Goal: Contribute content

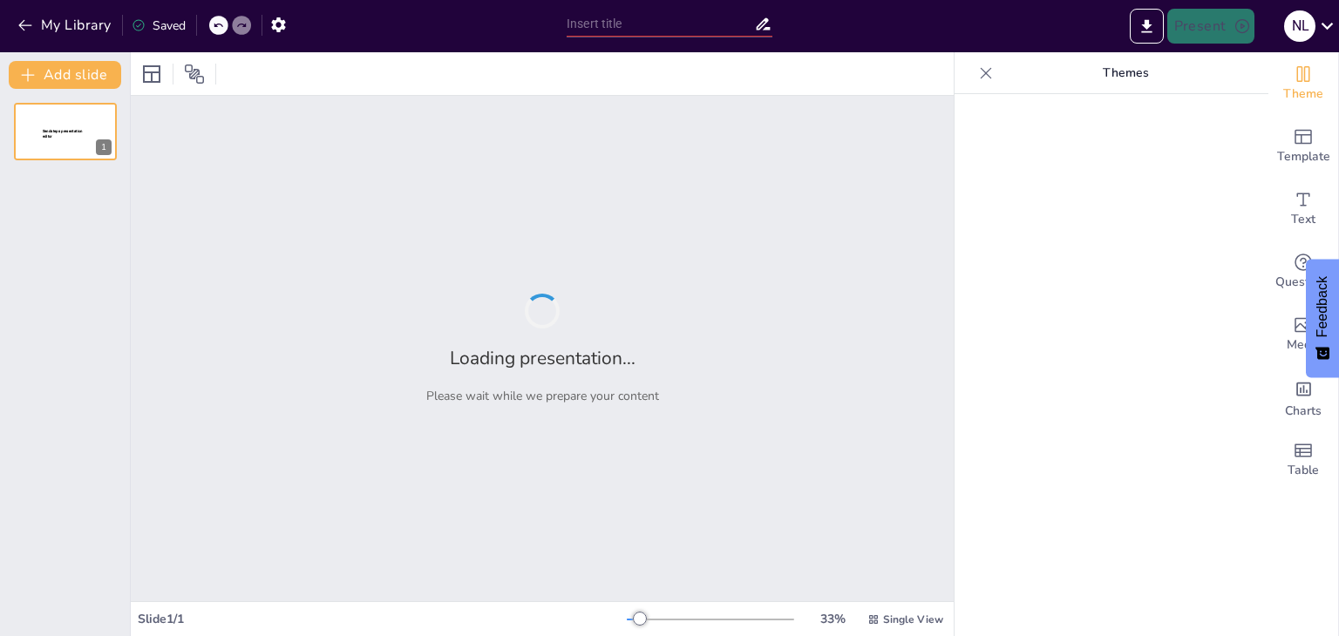
type input "Análisis del Modelo de Empresa Unipersonal: Caso Horizonte Helado en [GEOGRAPHI…"
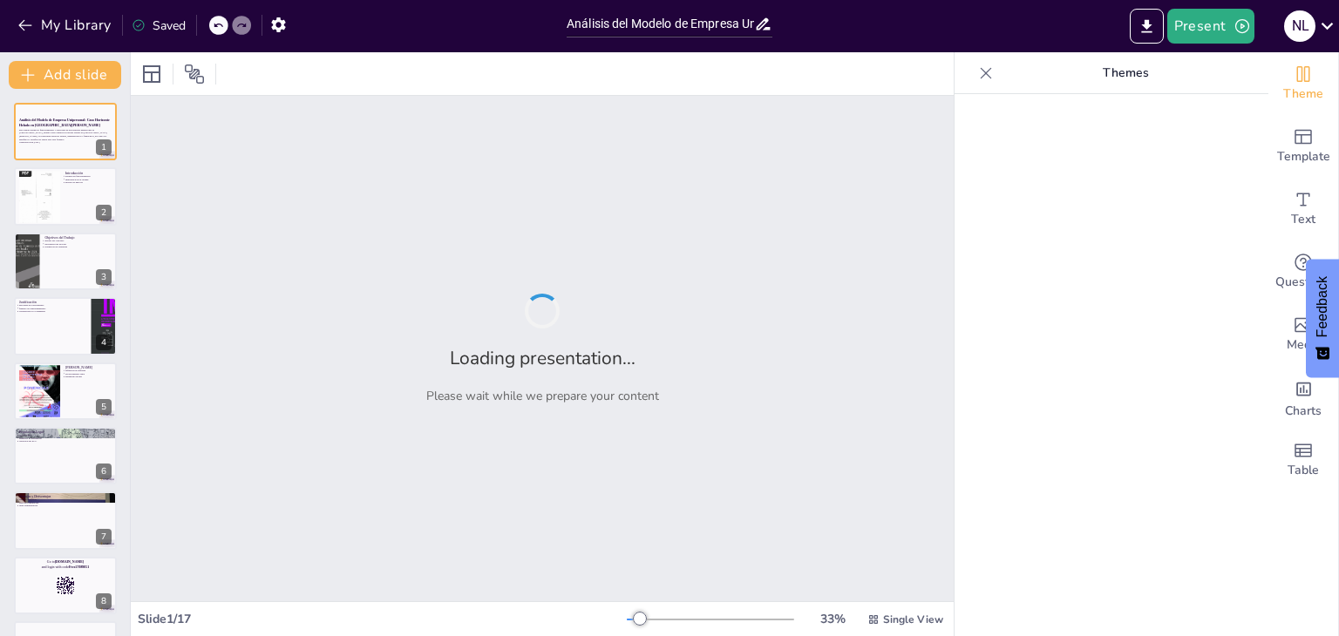
checkbox input "true"
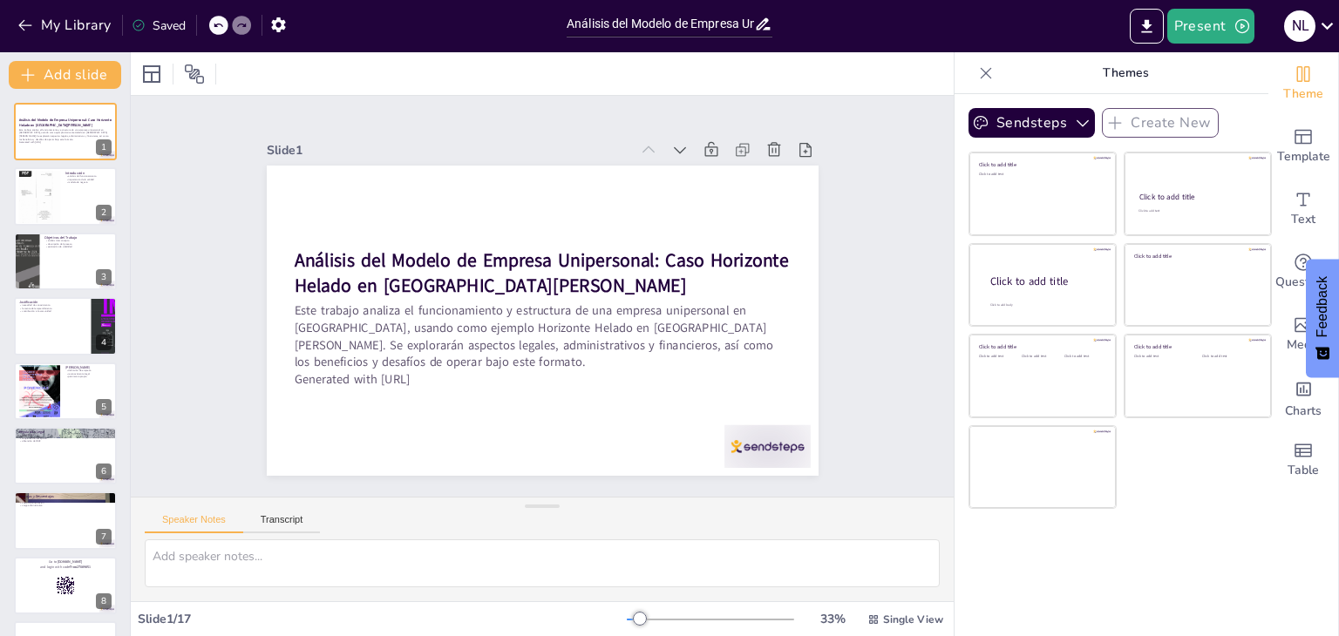
click at [266, 527] on button "Transcript" at bounding box center [282, 523] width 78 height 19
checkbox input "true"
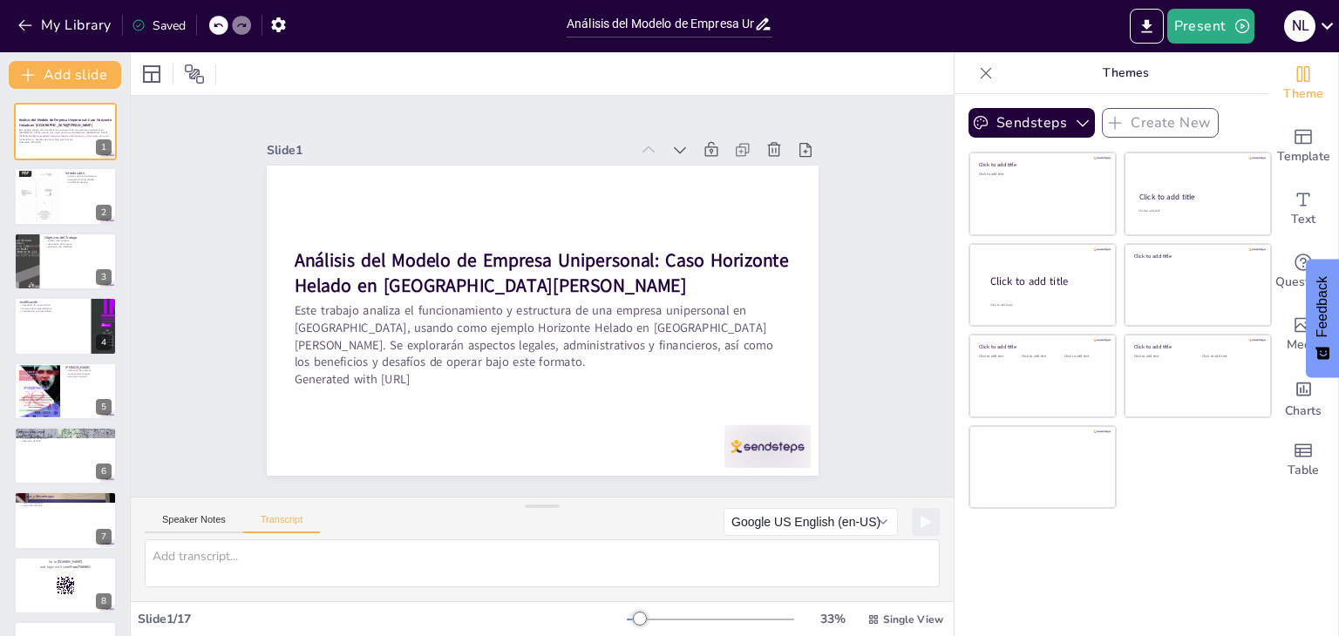
checkbox input "true"
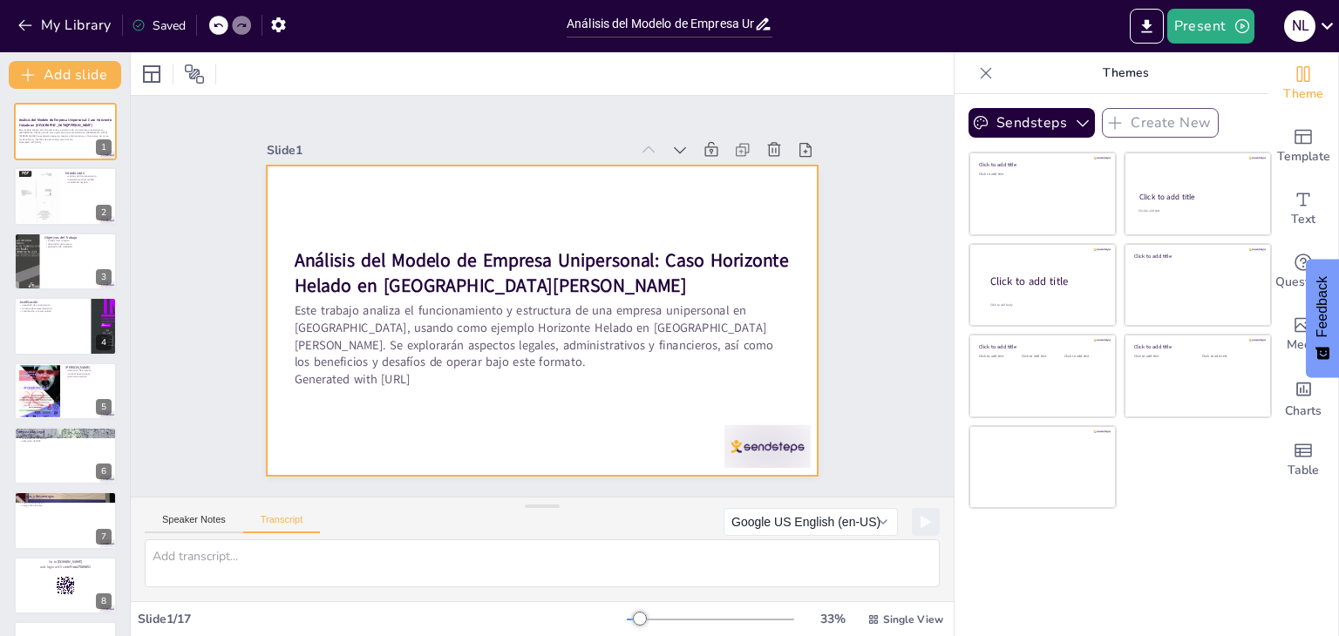
checkbox input "true"
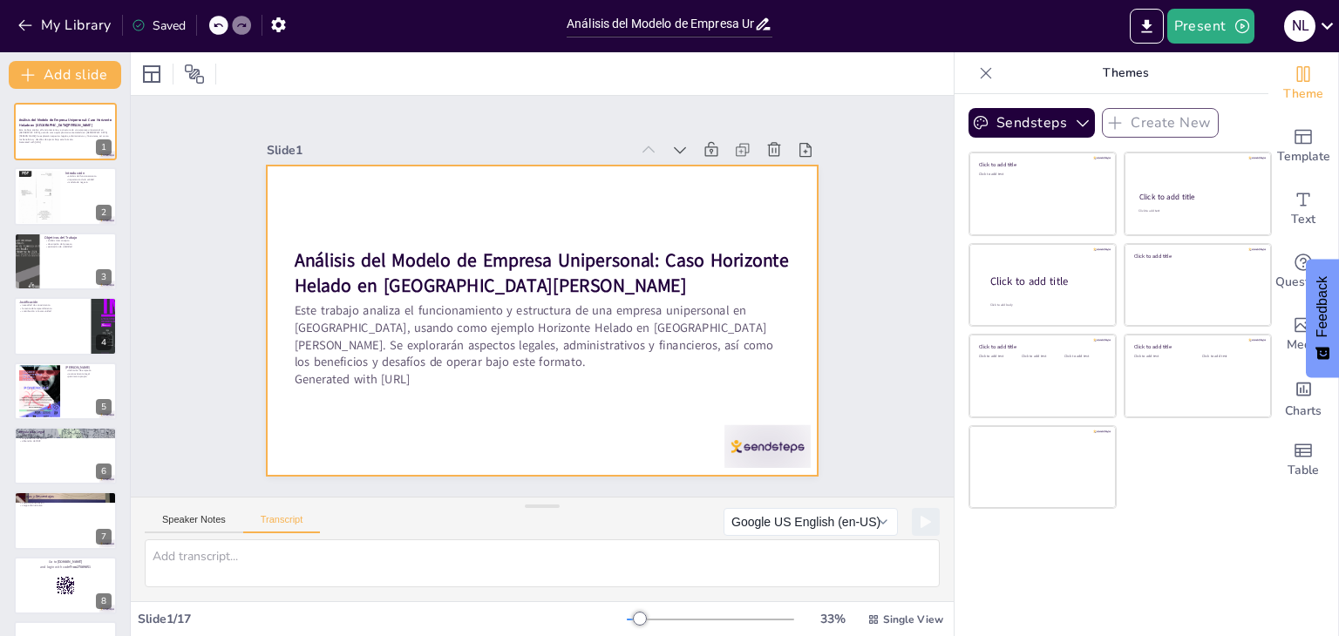
checkbox input "true"
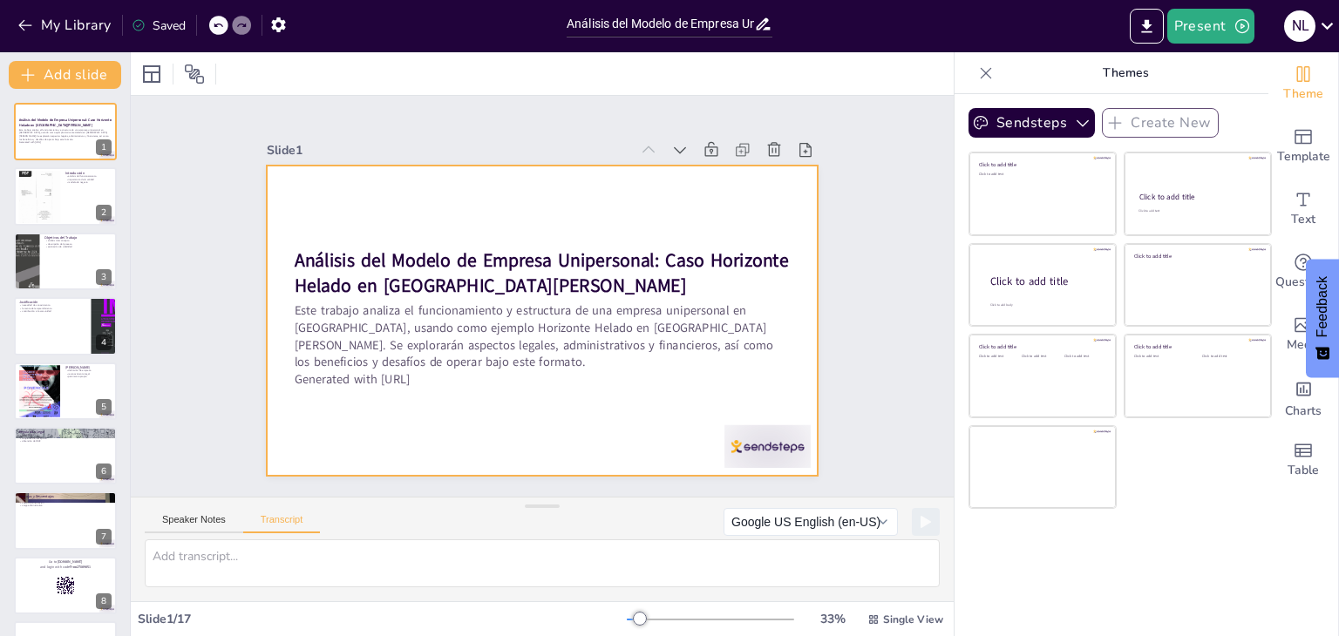
checkbox input "true"
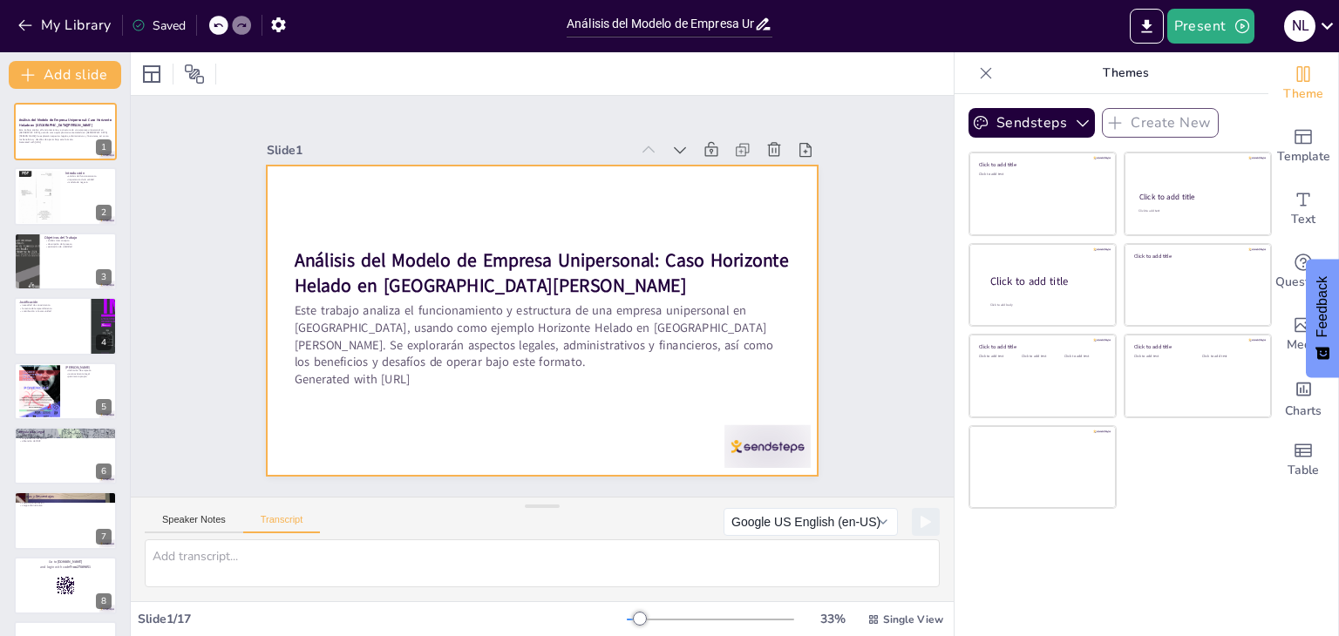
checkbox input "true"
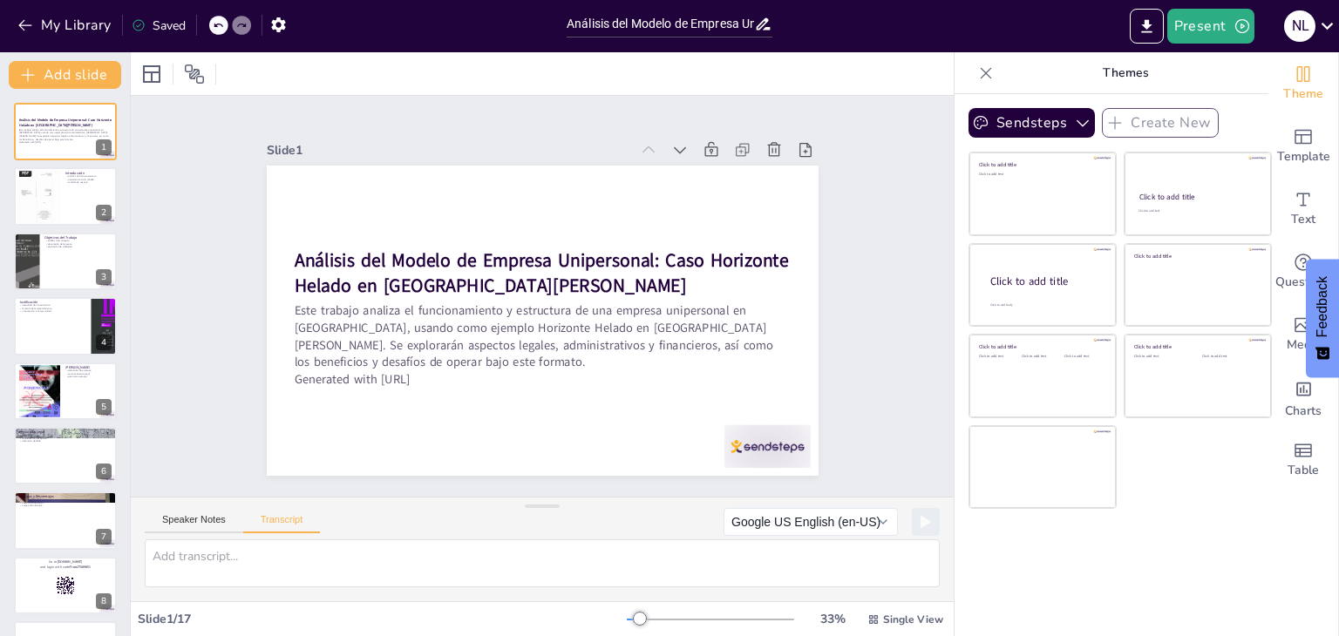
checkbox input "true"
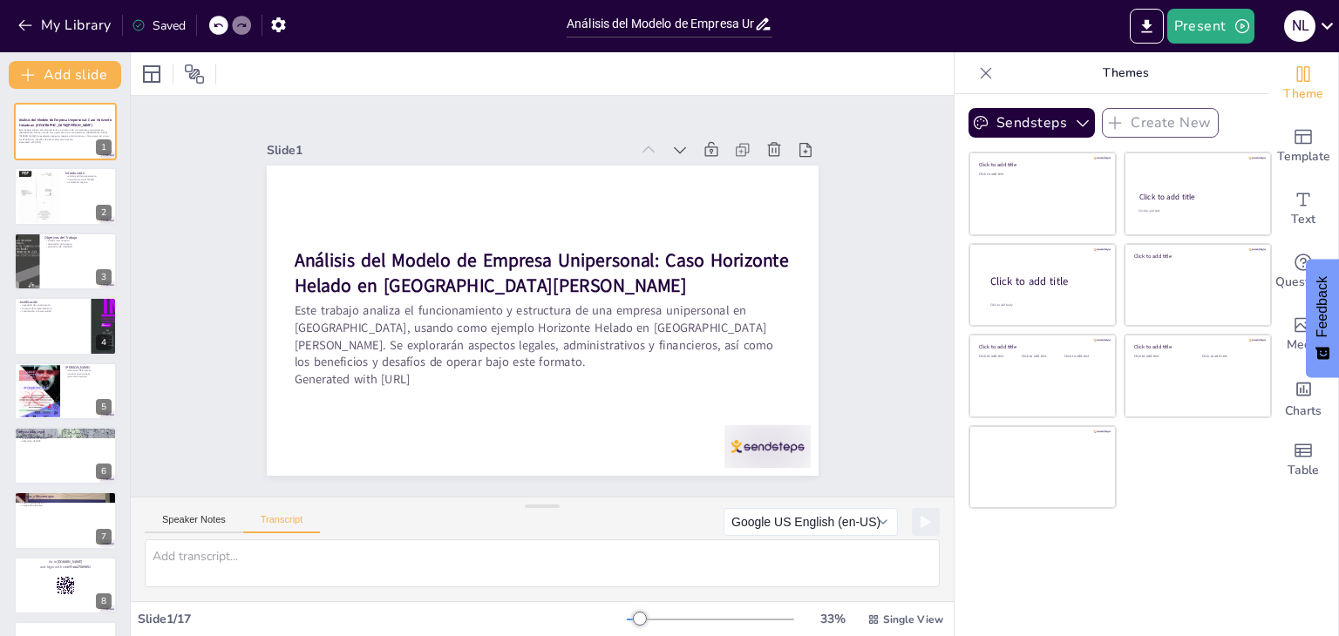
checkbox input "true"
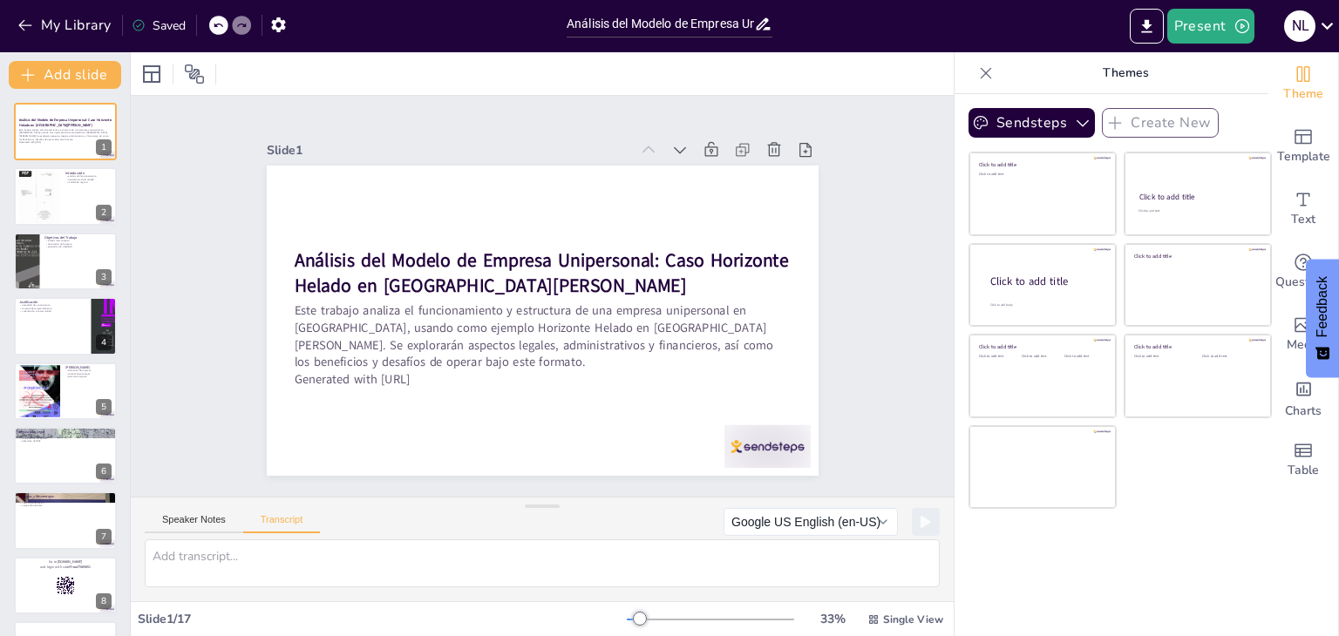
checkbox input "true"
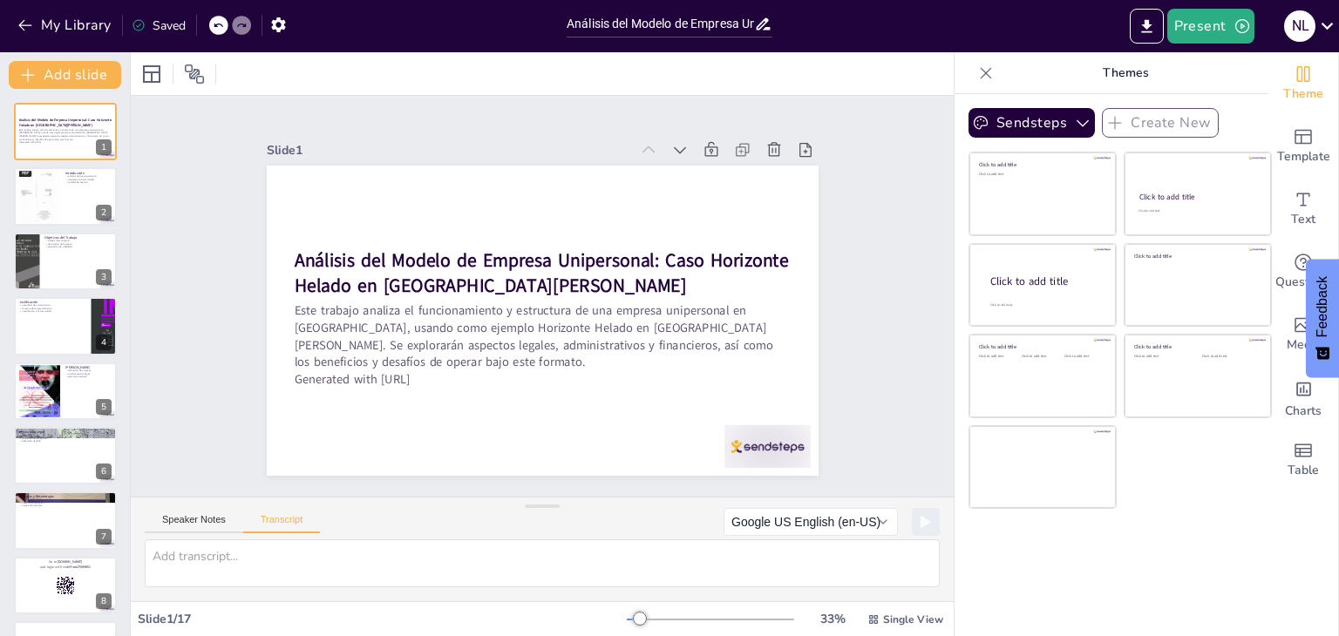
checkbox input "true"
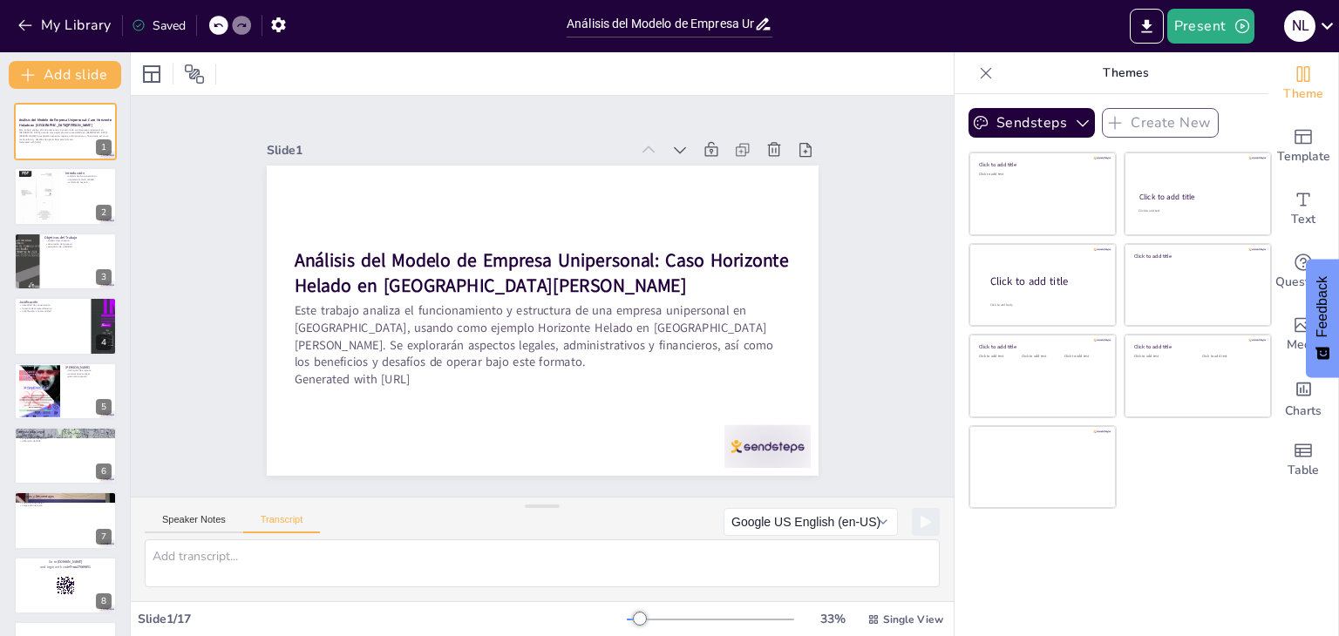
checkbox input "true"
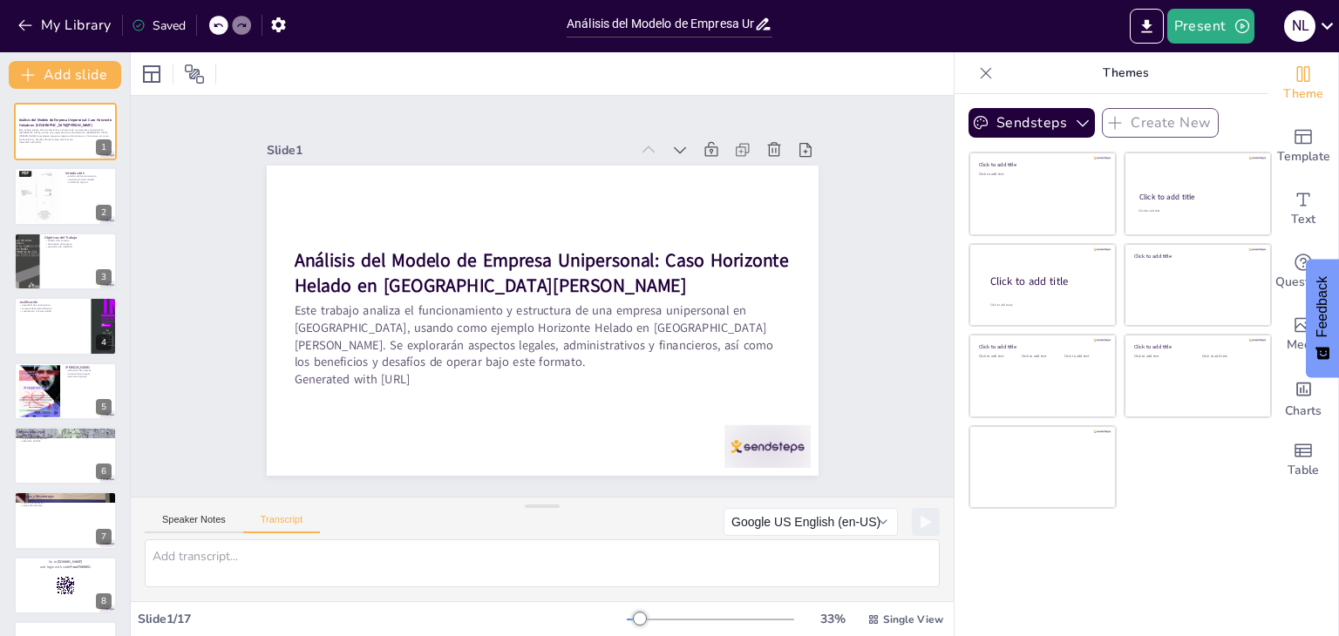
checkbox input "true"
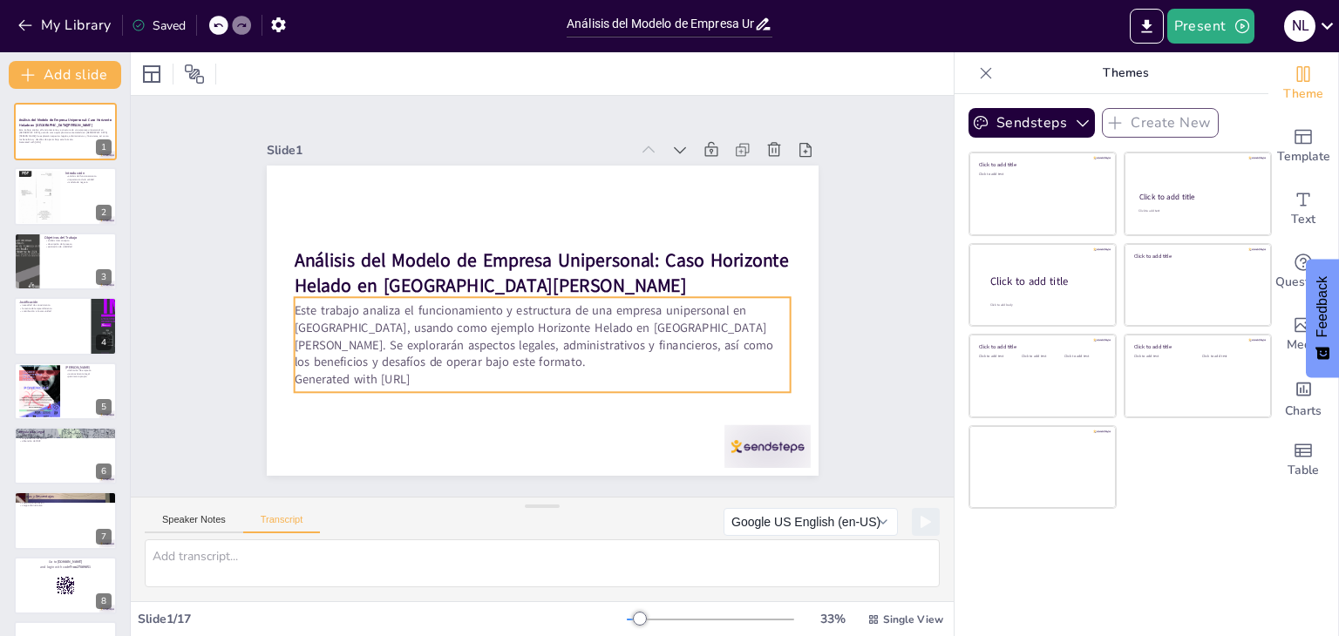
checkbox input "true"
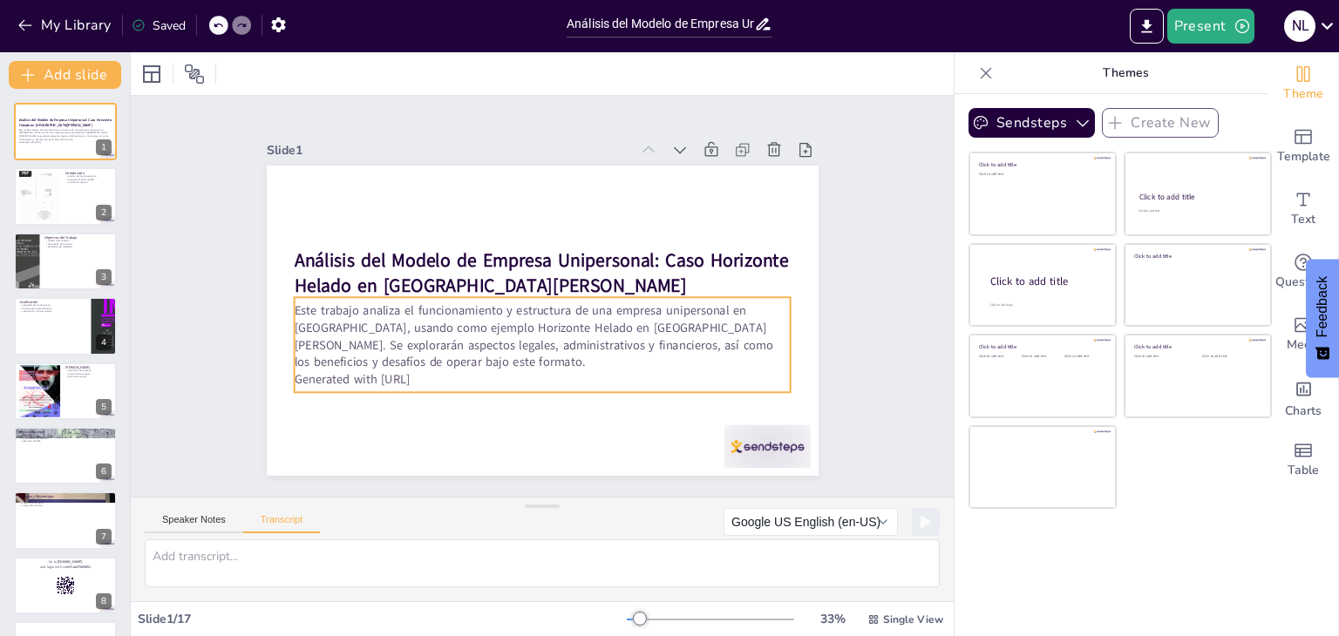
checkbox input "true"
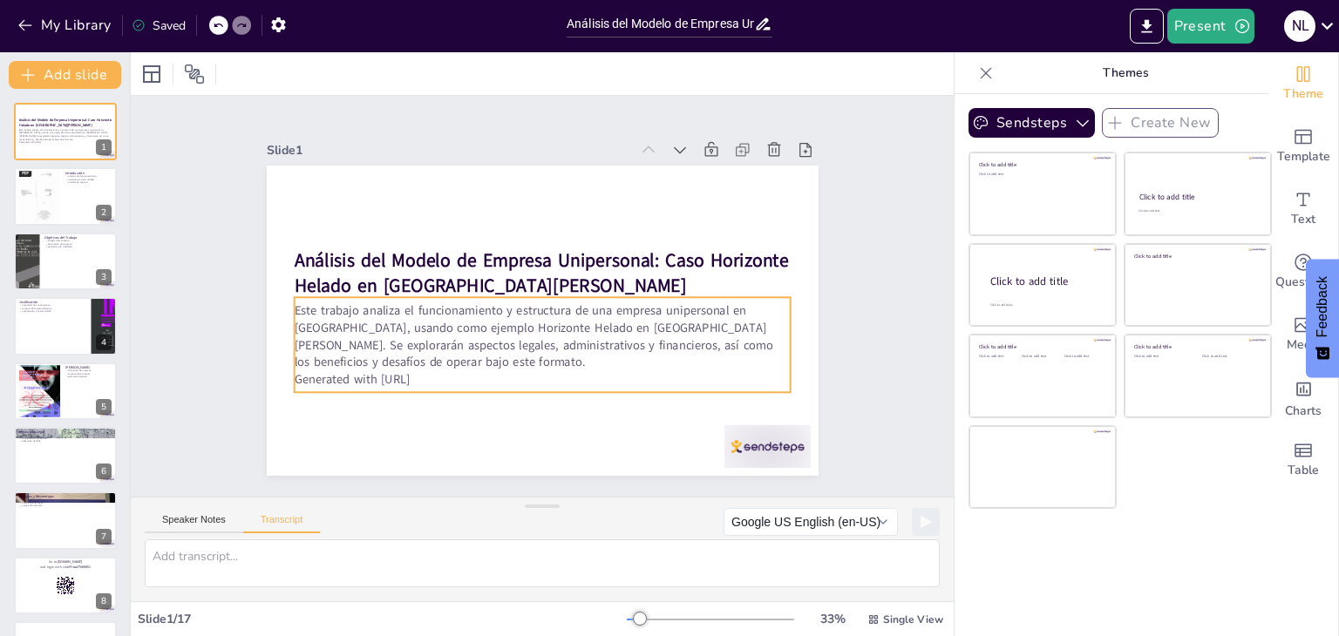
checkbox input "true"
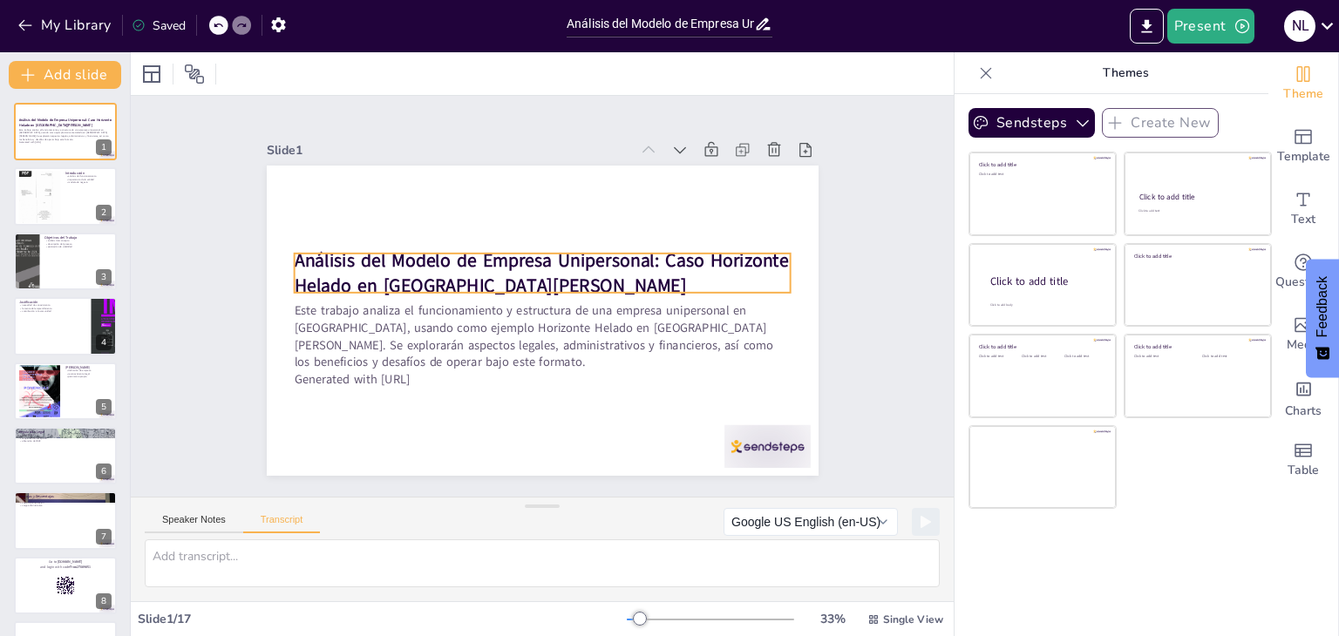
checkbox input "true"
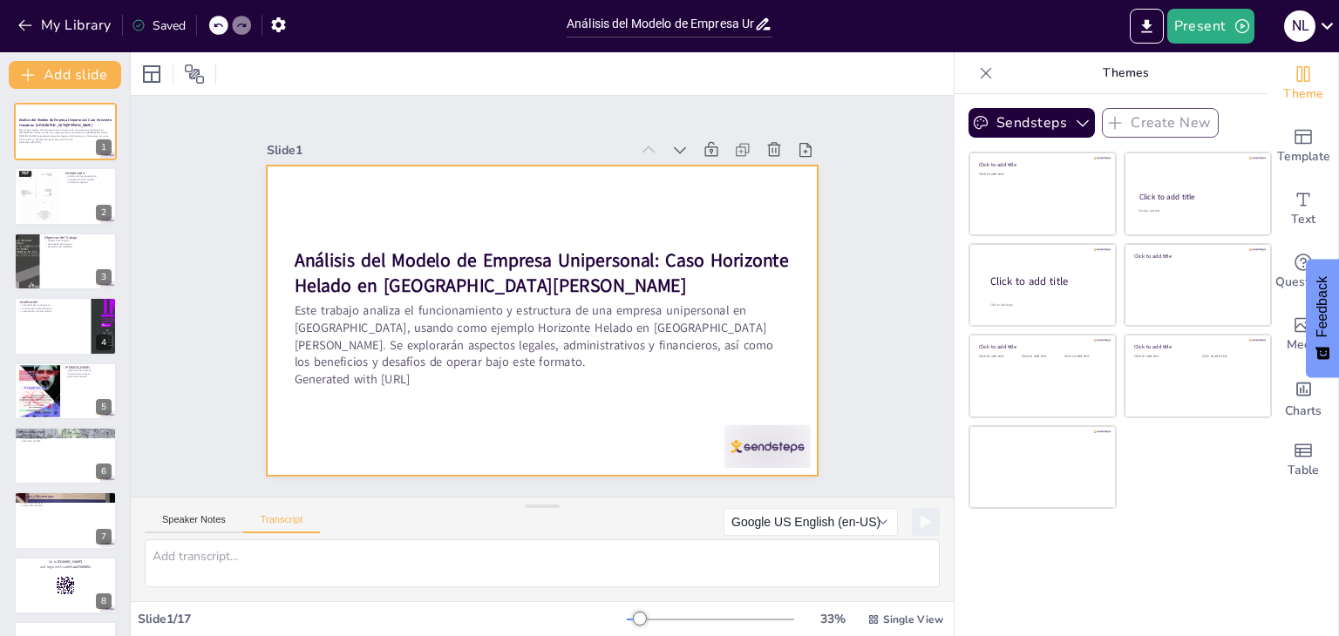
checkbox input "true"
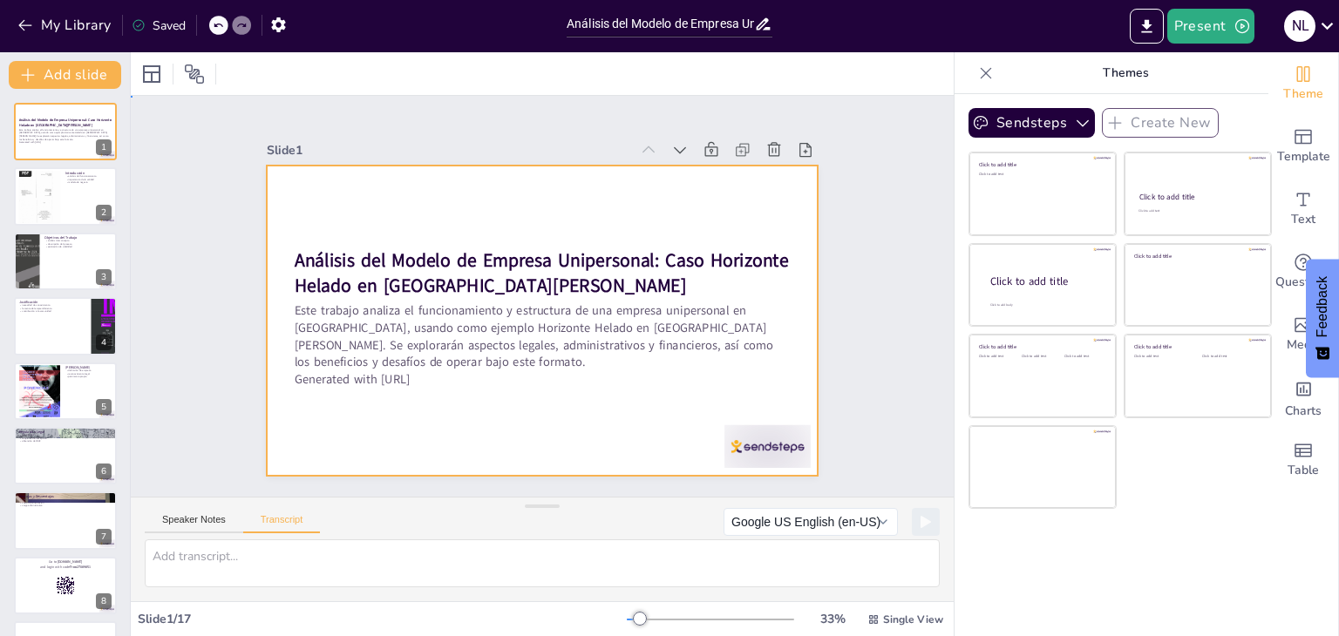
click at [479, 227] on div at bounding box center [543, 321] width 552 height 310
checkbox input "true"
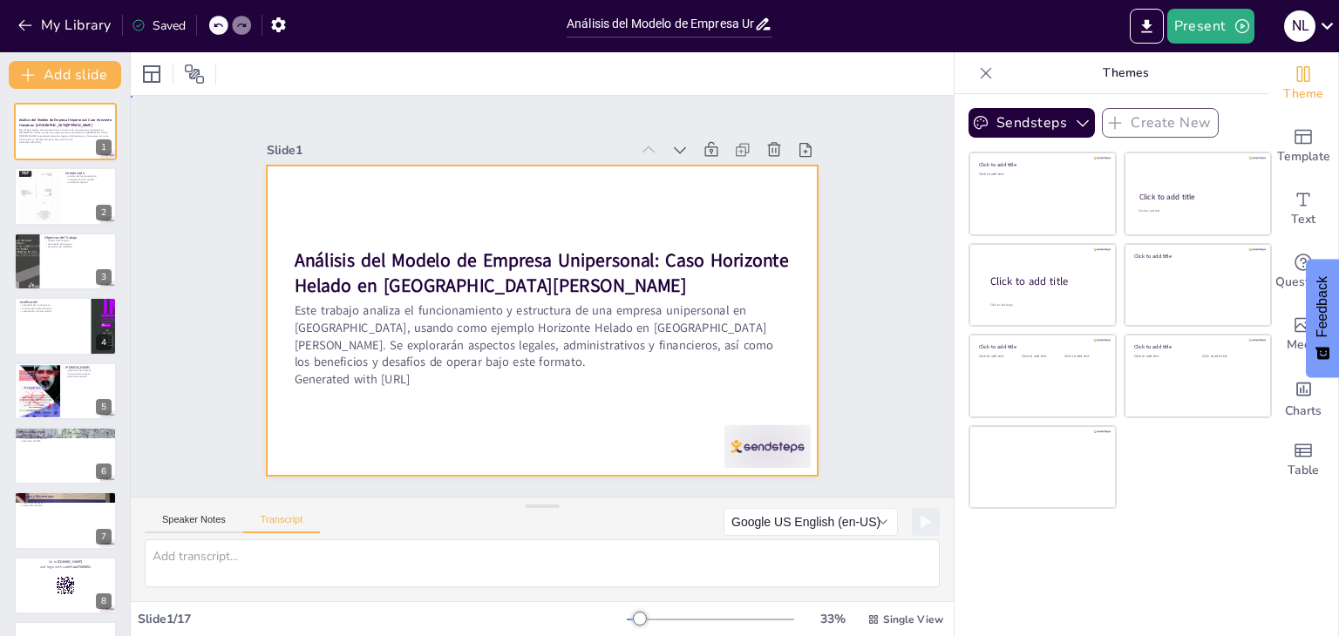
checkbox input "true"
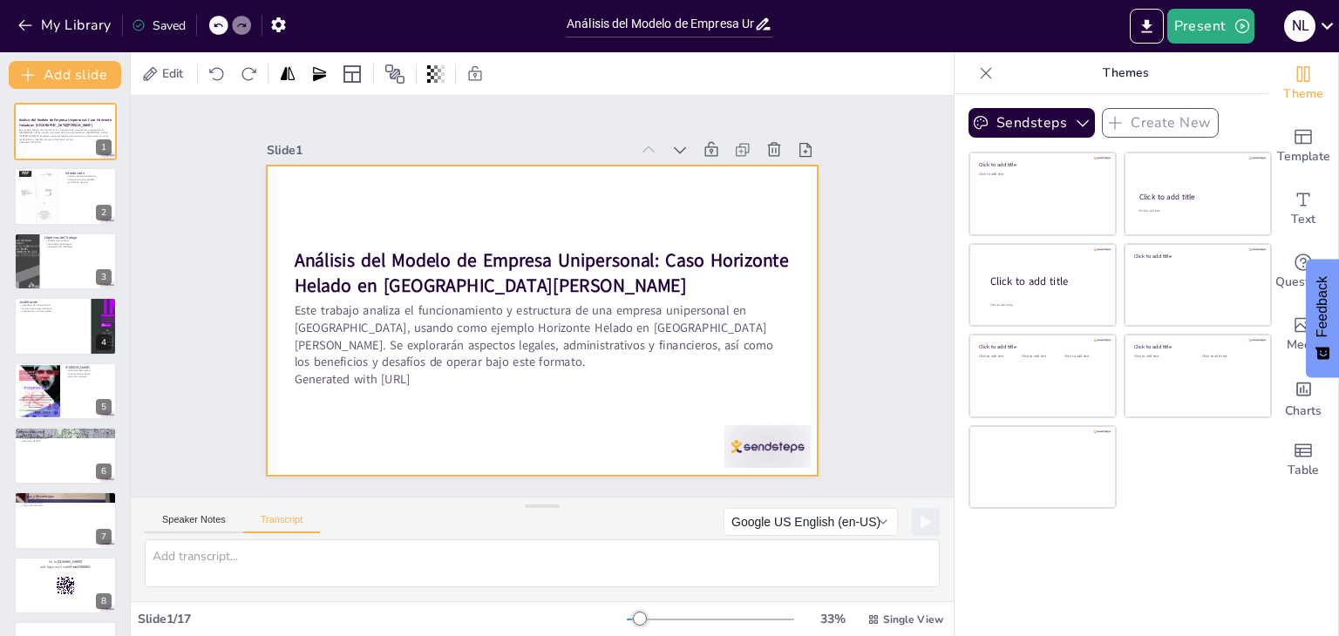
checkbox input "true"
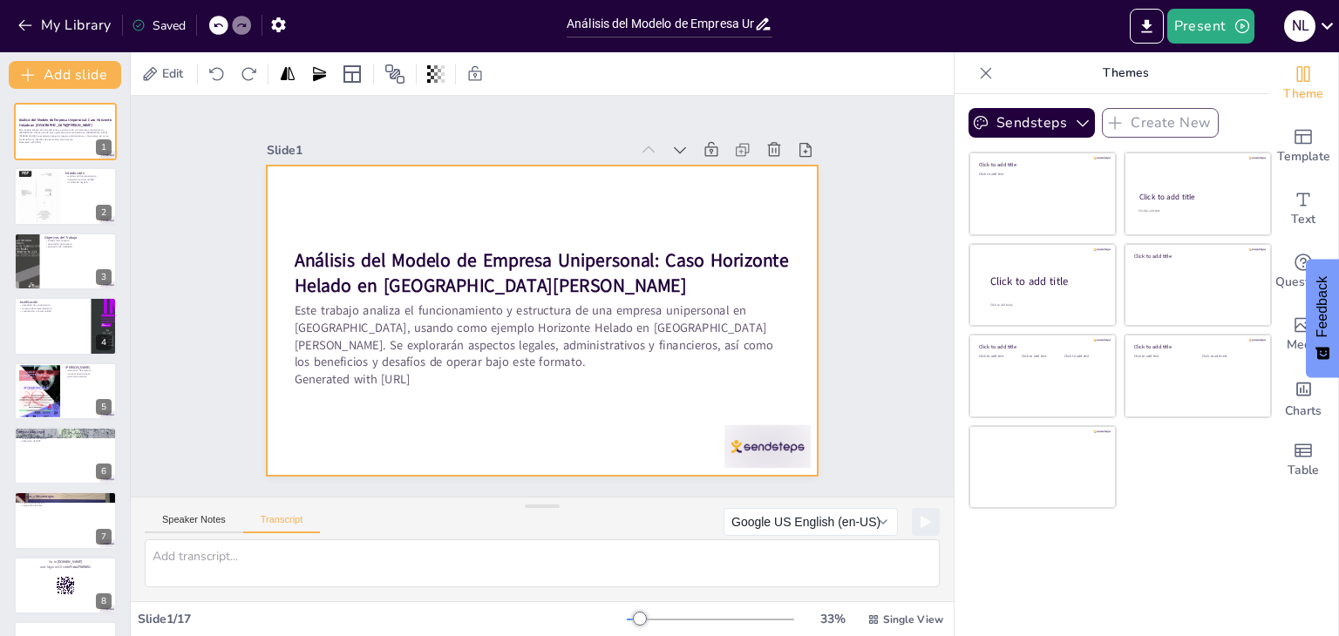
checkbox input "true"
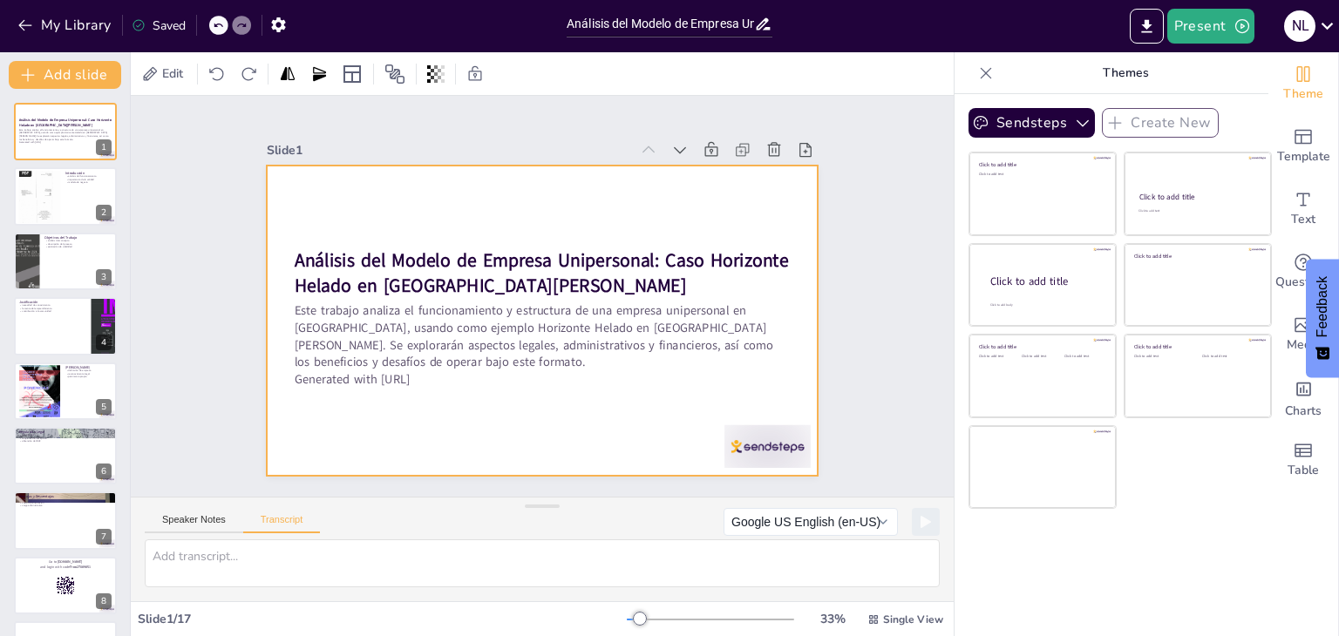
checkbox input "true"
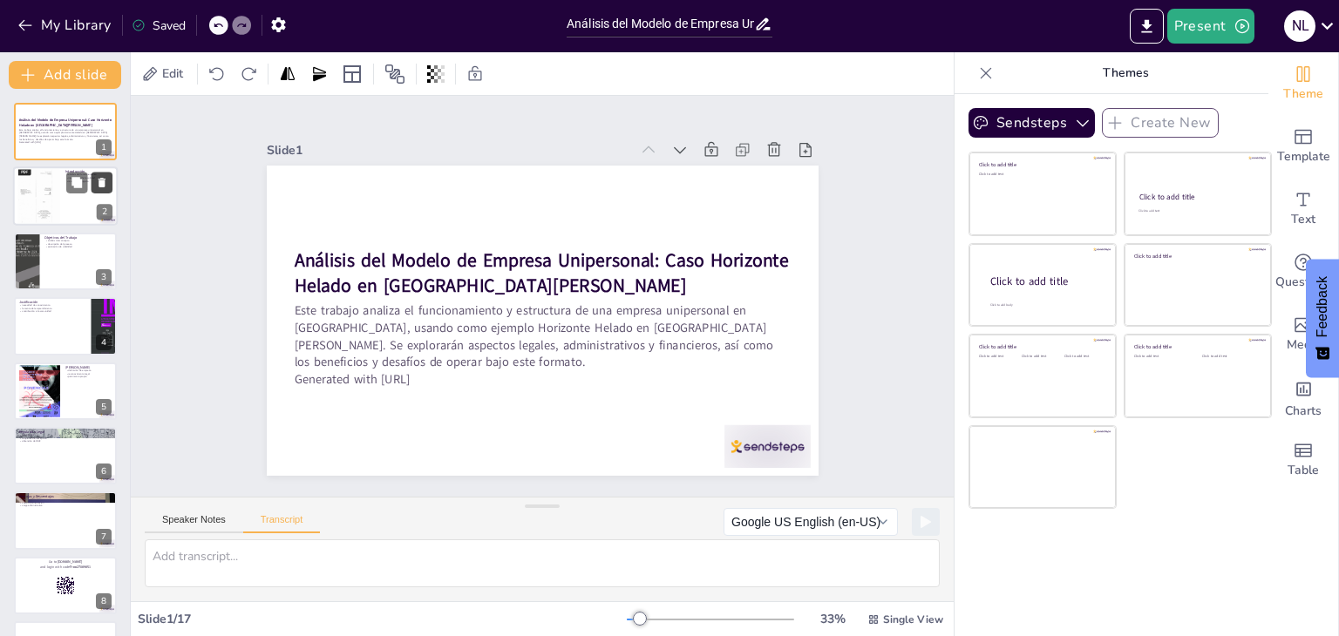
click at [98, 185] on icon at bounding box center [102, 183] width 12 height 12
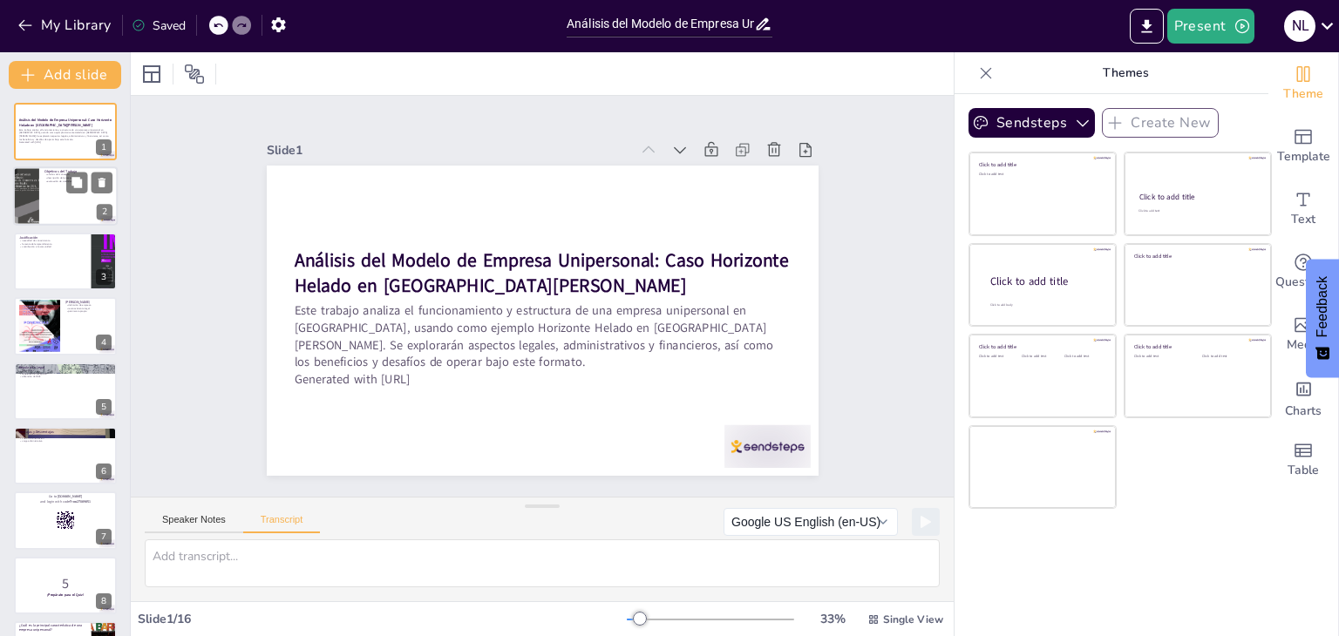
checkbox input "true"
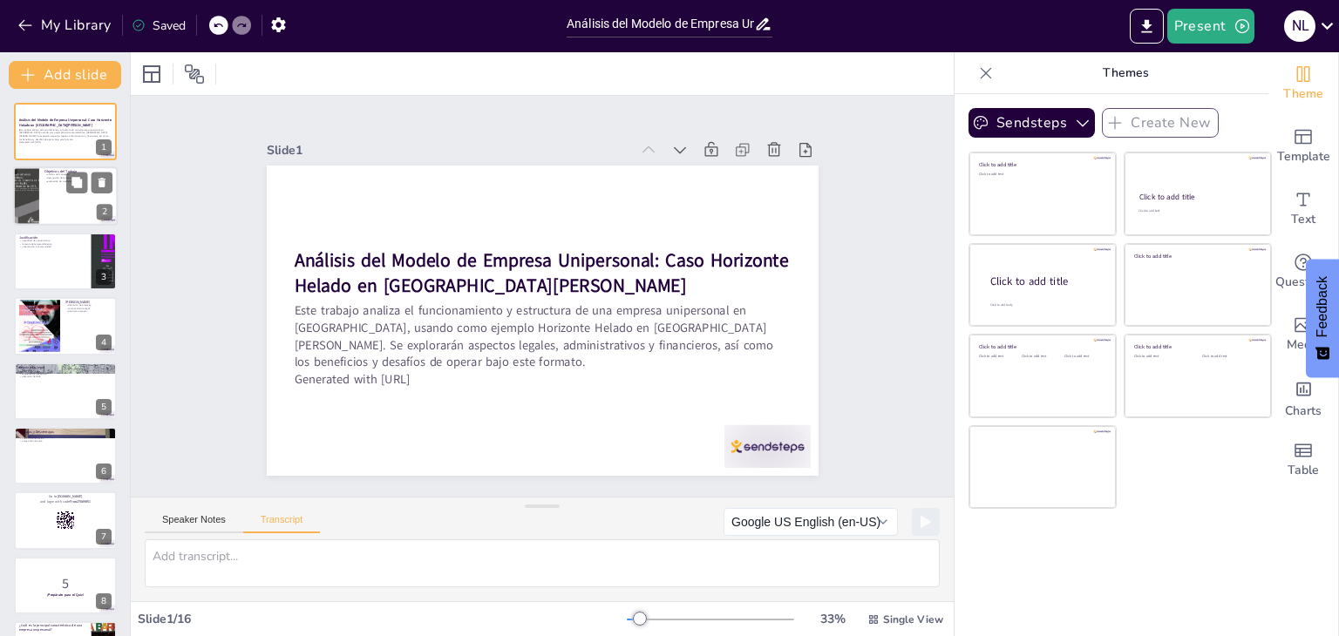
checkbox input "true"
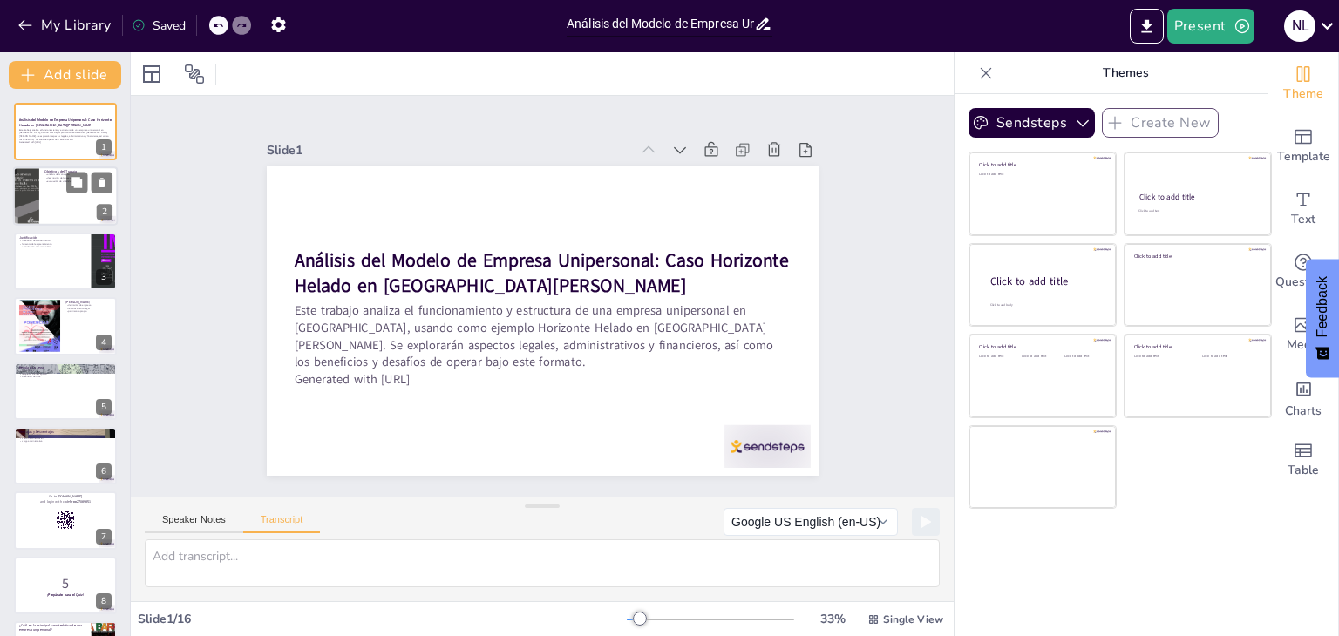
click at [25, 187] on div at bounding box center [25, 196] width 44 height 59
type textarea "En esta parte de la presentación, se detallarán los objetivos del trabajo. El p…"
checkbox input "true"
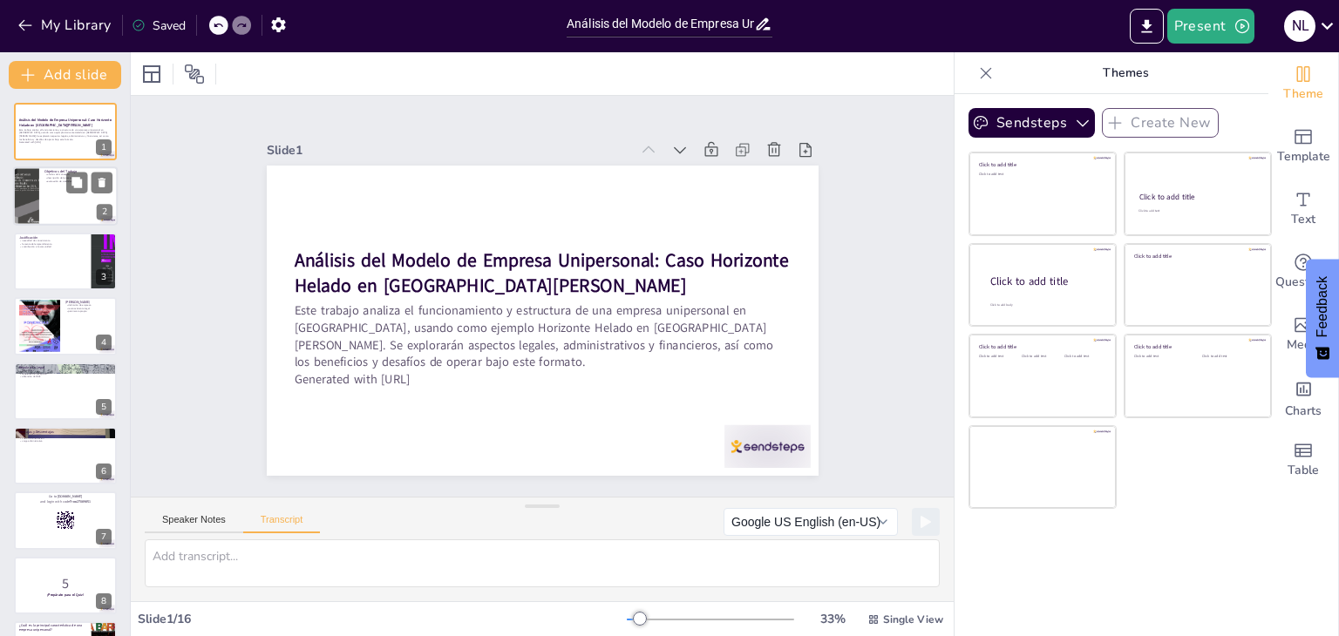
checkbox input "true"
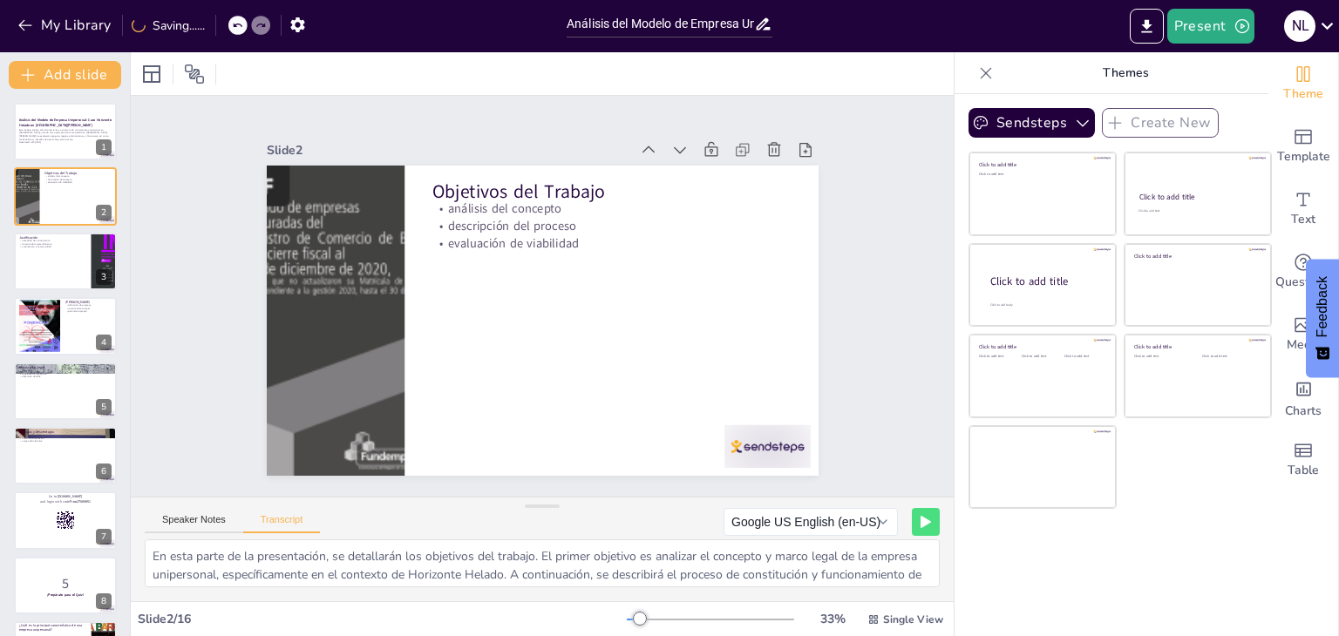
checkbox input "true"
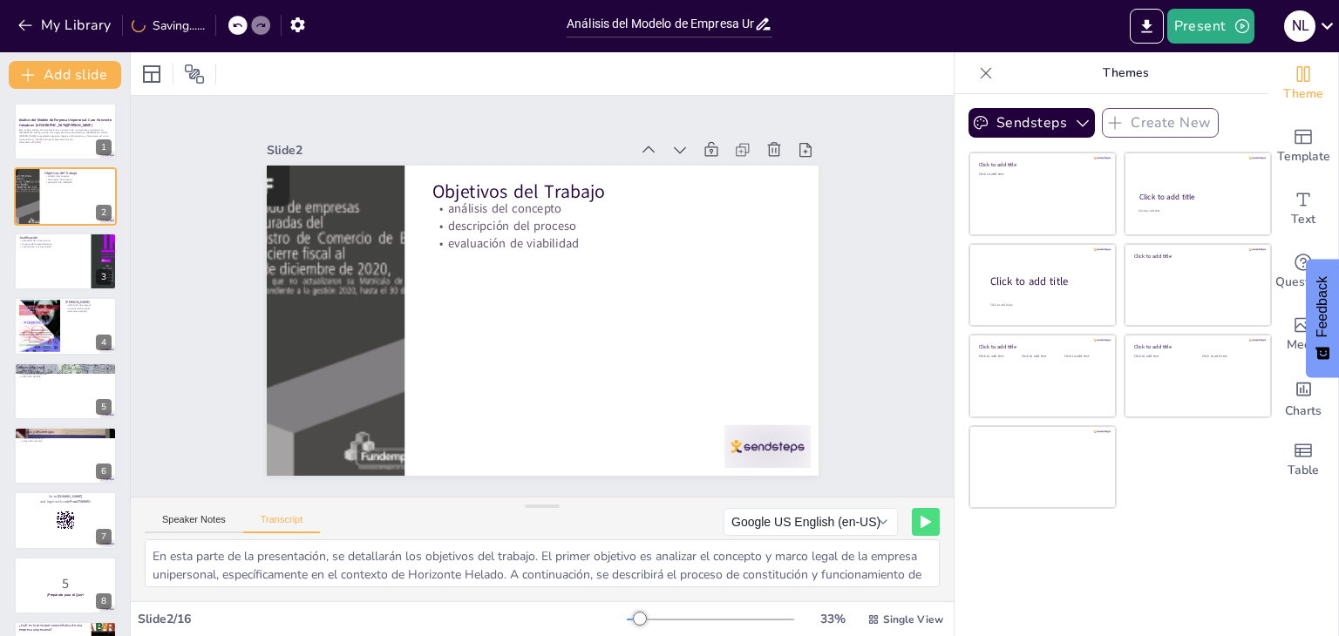
checkbox input "true"
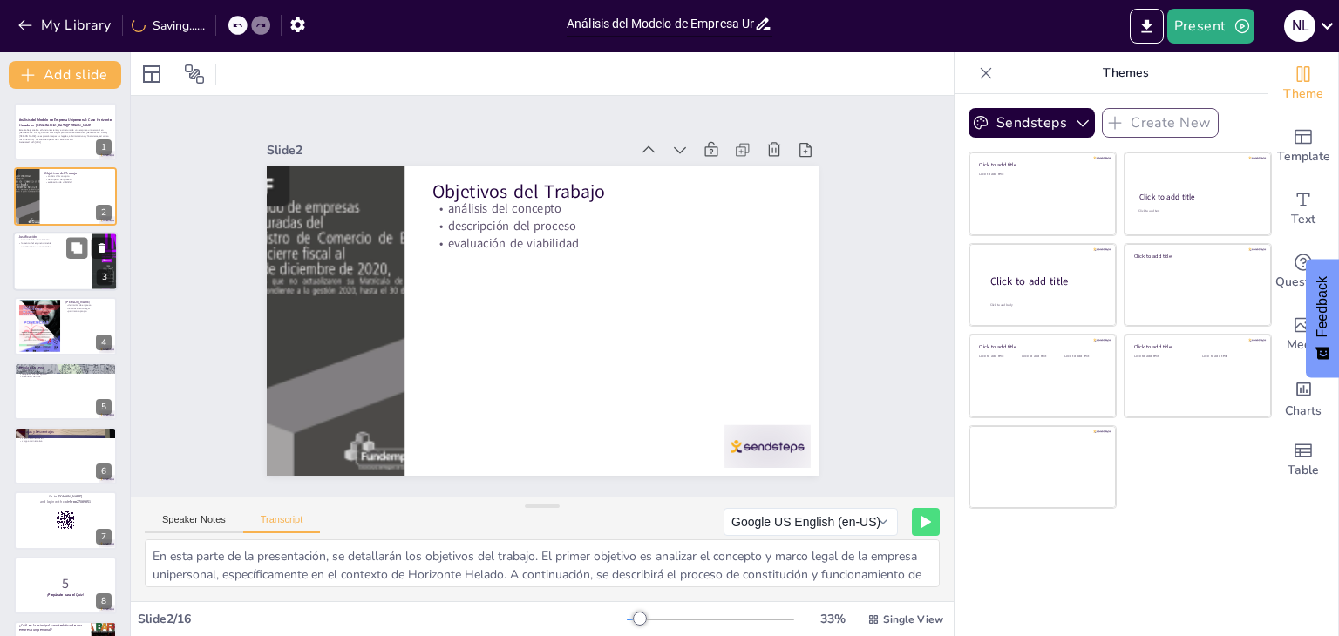
checkbox input "true"
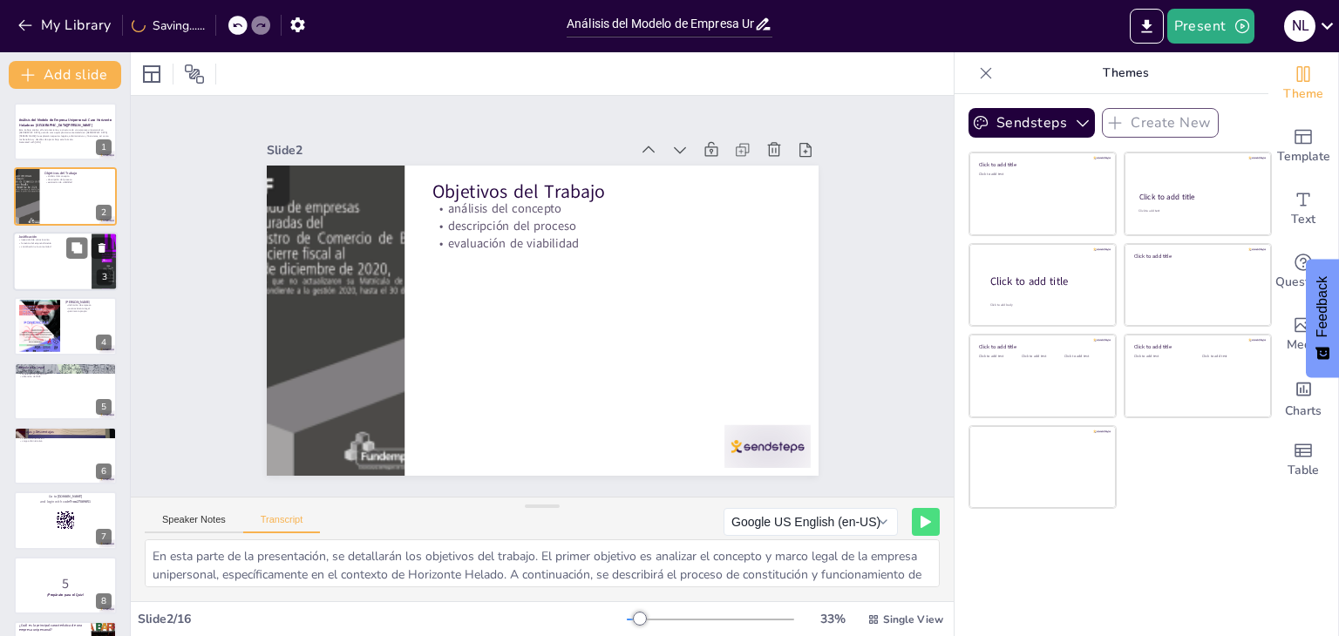
checkbox input "true"
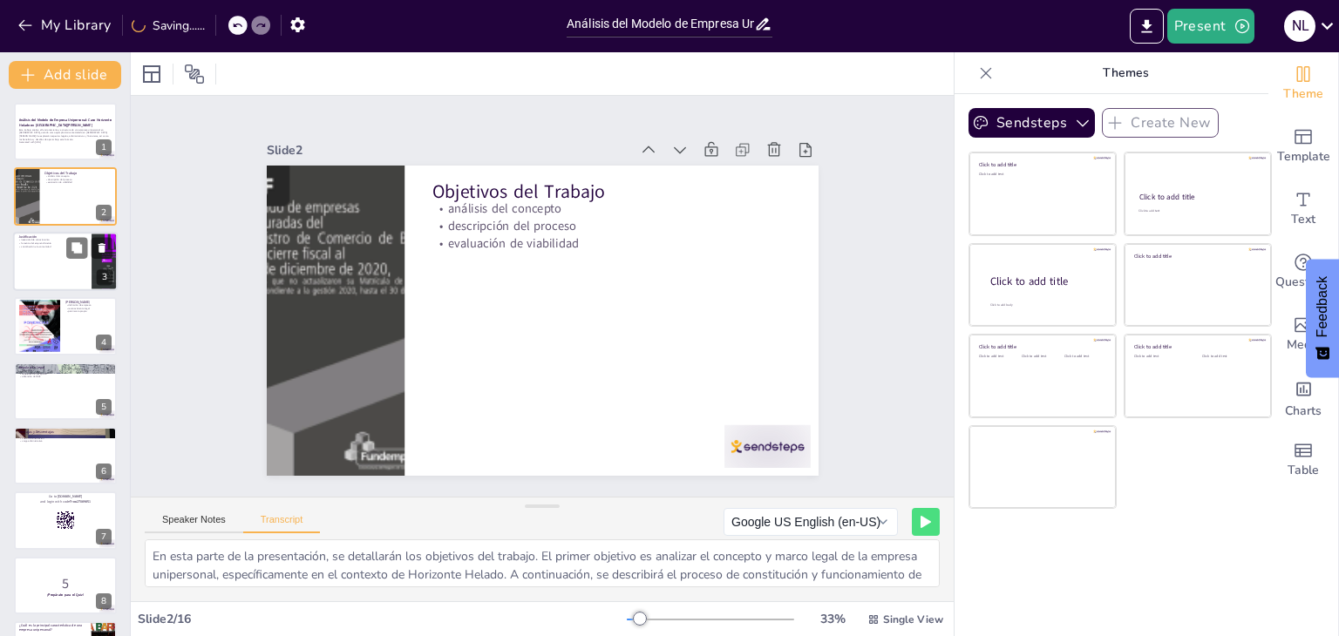
checkbox input "true"
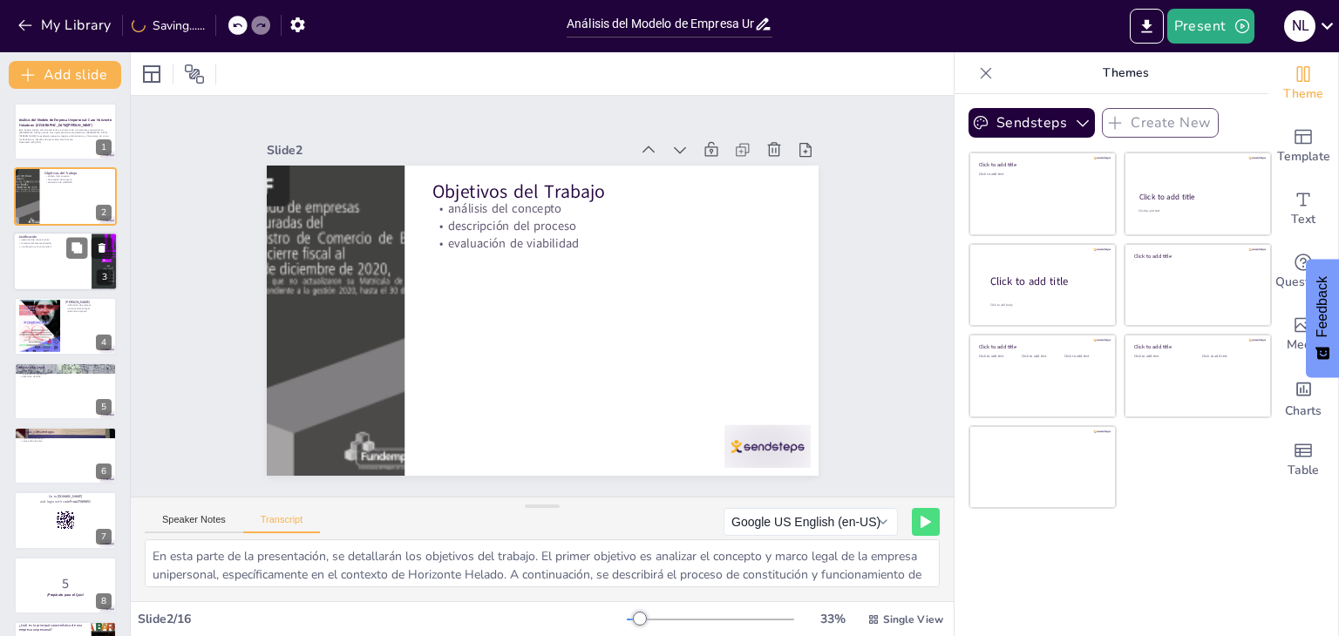
checkbox input "true"
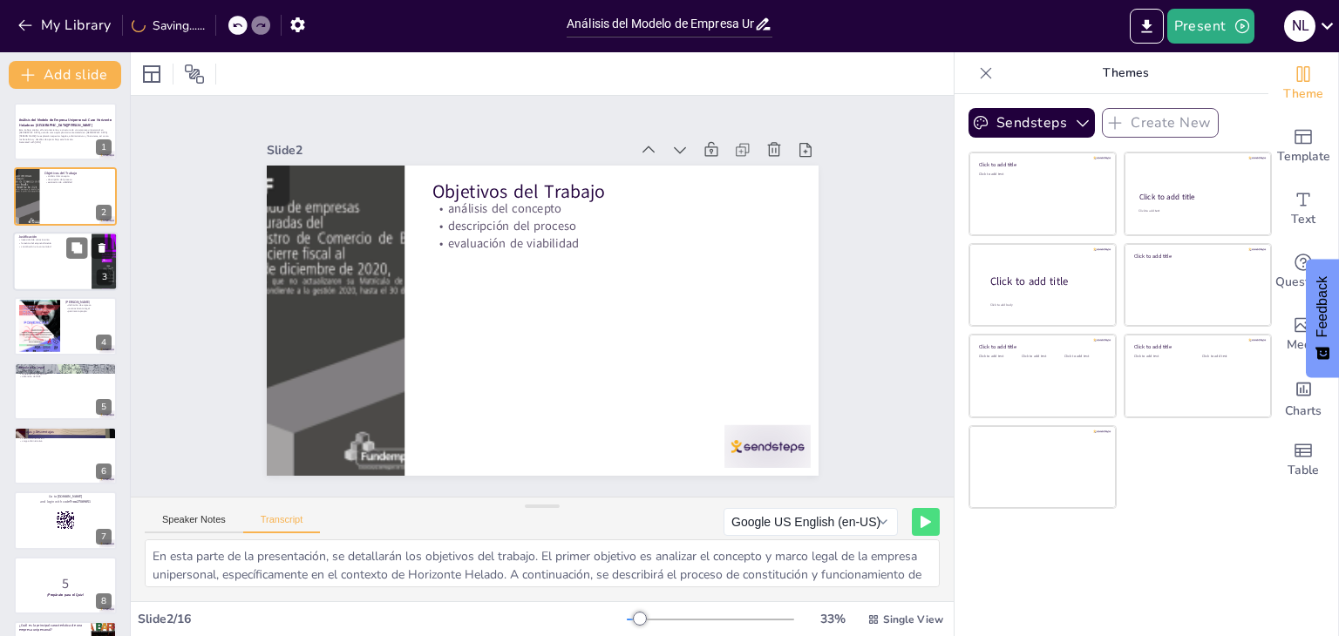
checkbox input "true"
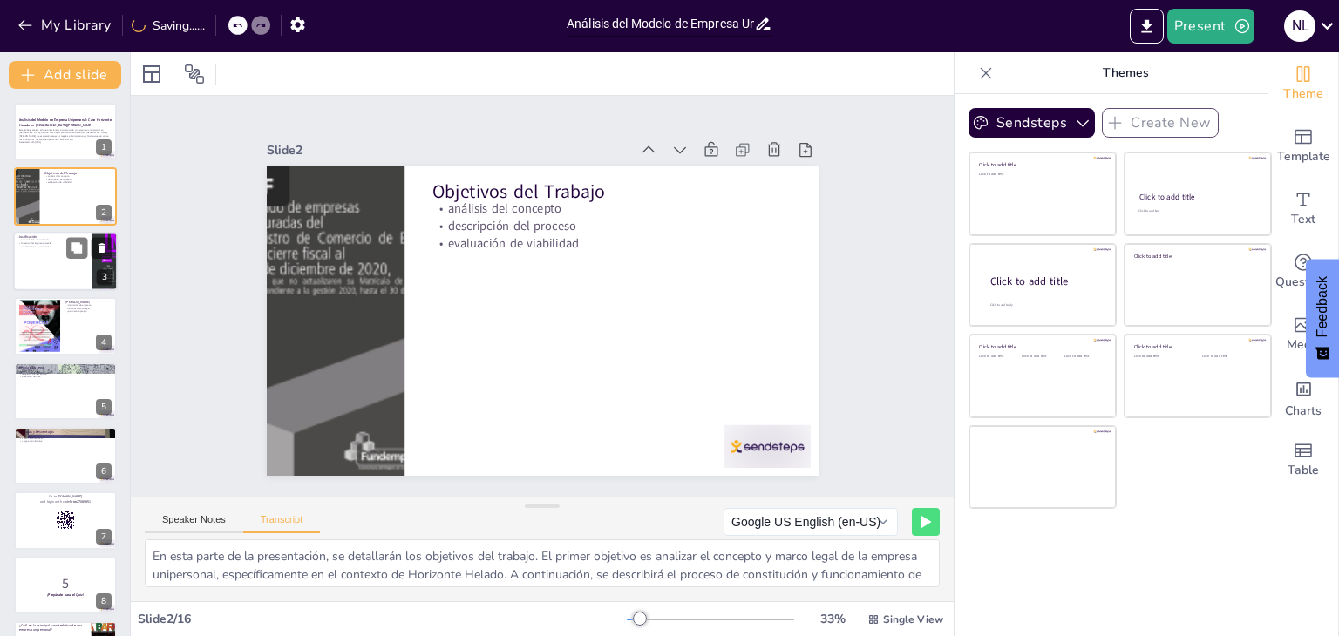
checkbox input "true"
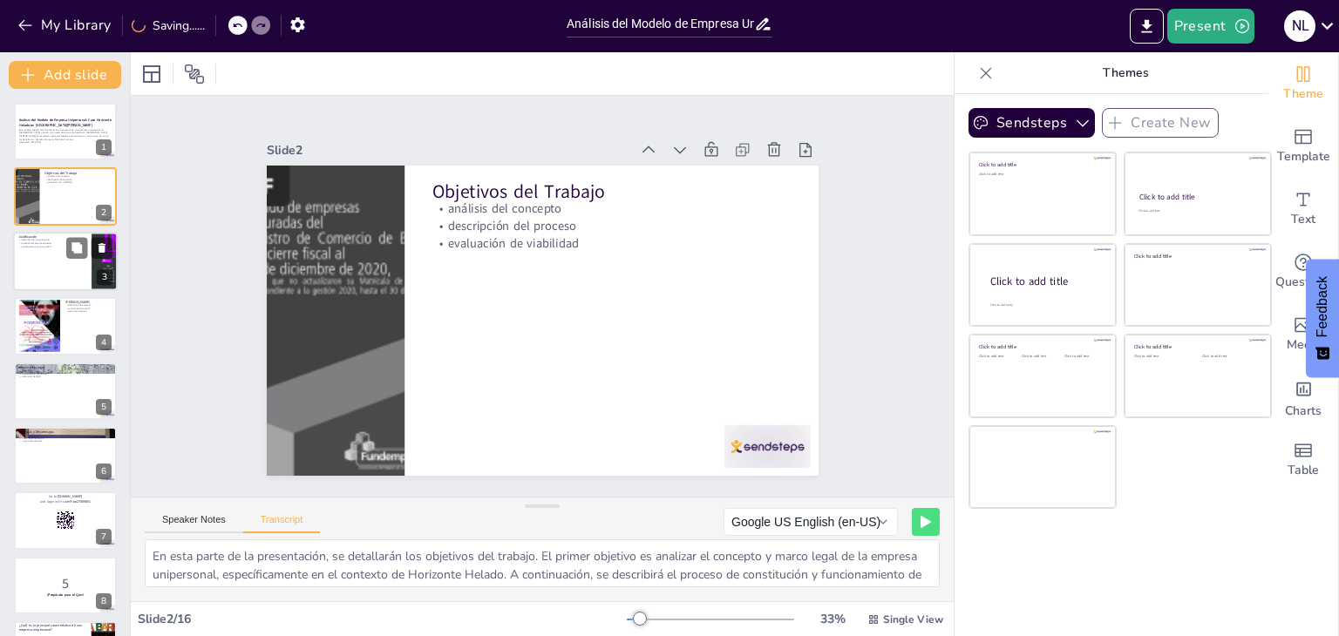
click at [55, 255] on div at bounding box center [65, 261] width 105 height 59
type textarea "En esta sección, se explicará la justificación del trabajo. Es fundamental ente…"
checkbox input "true"
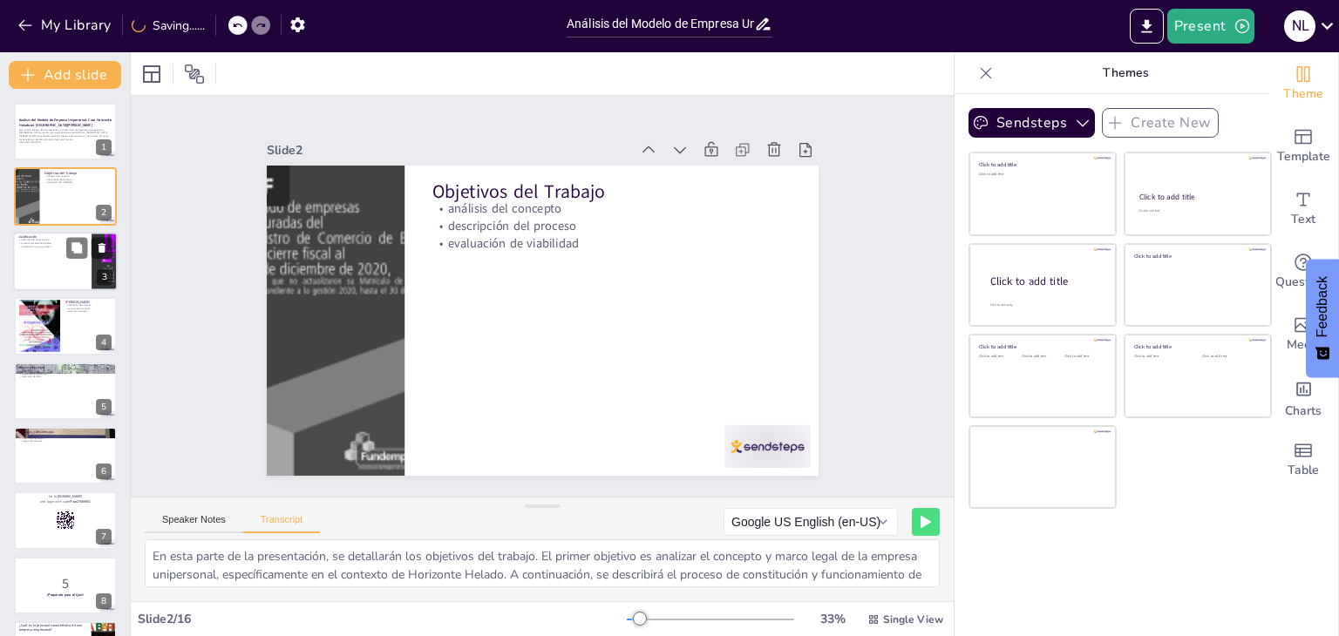
checkbox input "true"
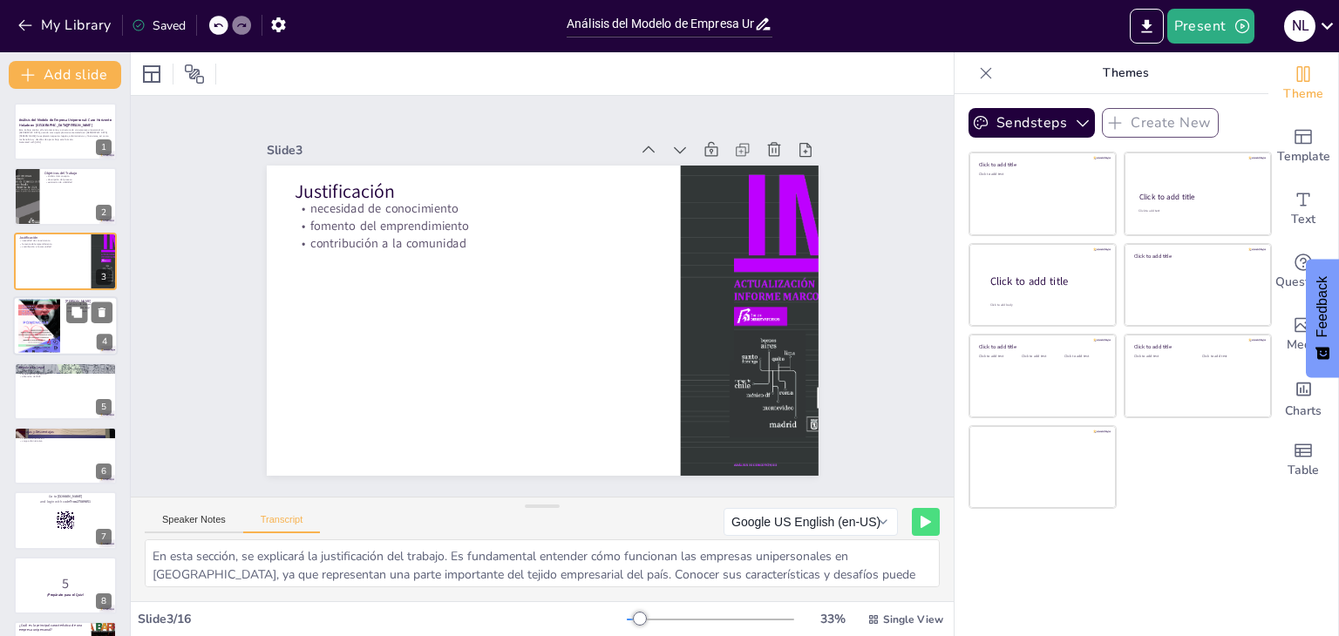
checkbox input "true"
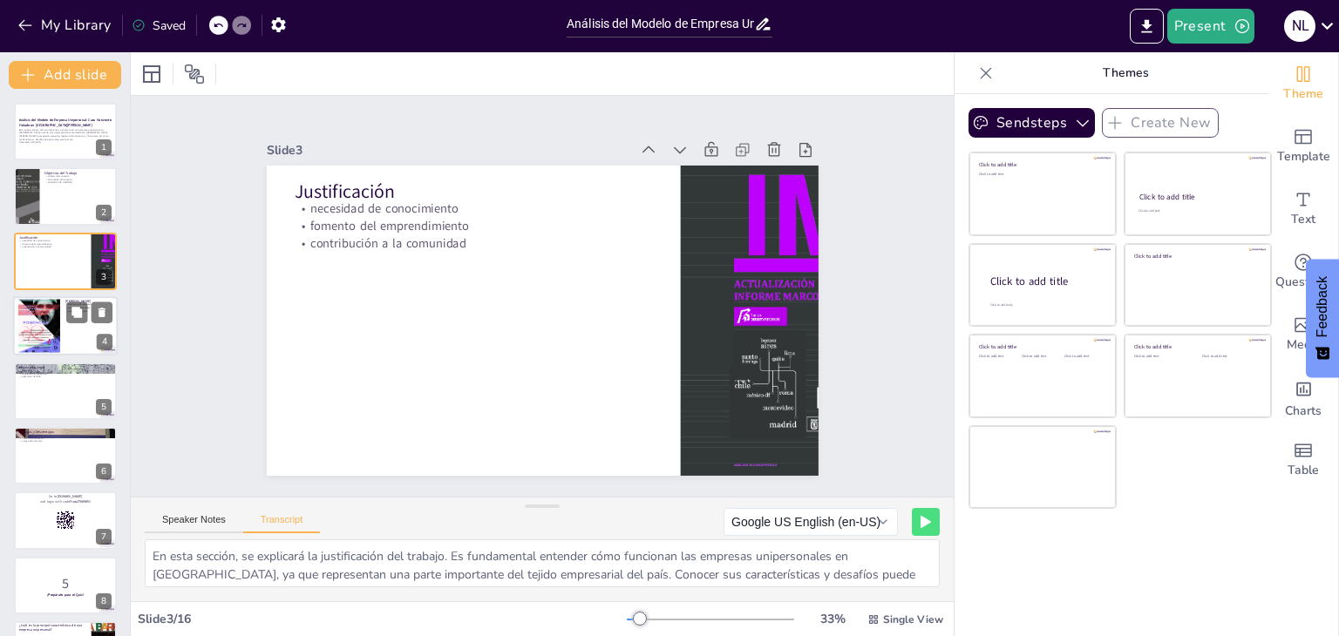
checkbox input "true"
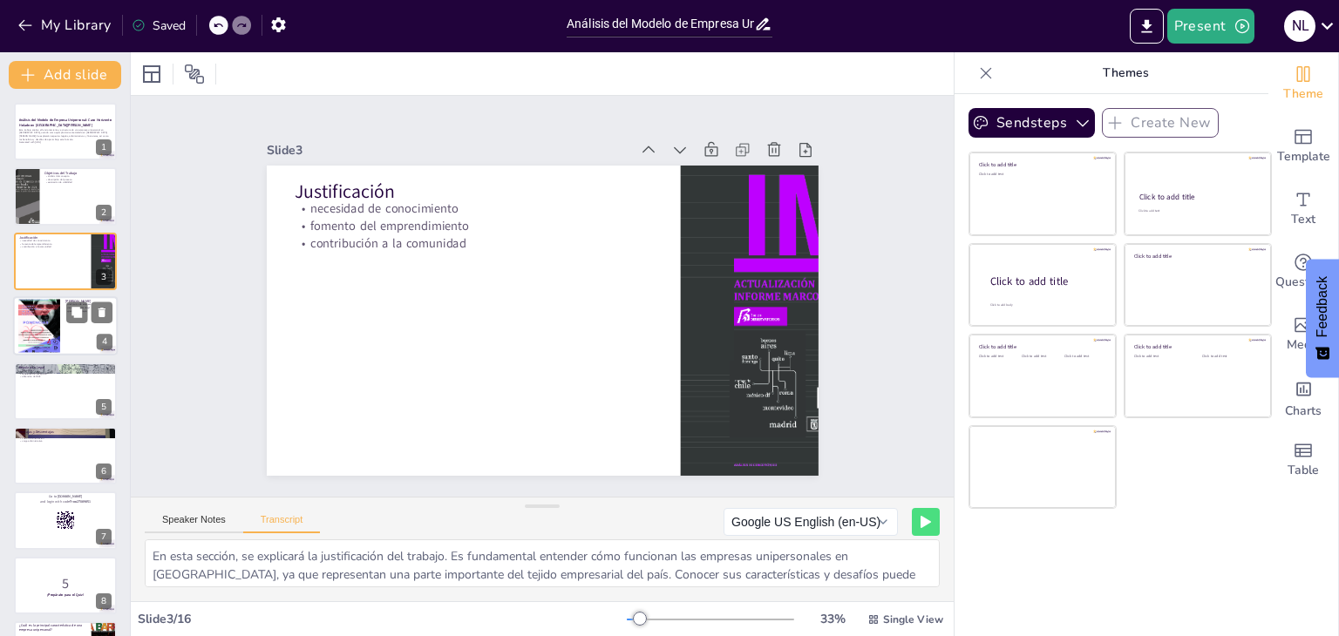
click at [45, 310] on div at bounding box center [39, 325] width 42 height 59
type textarea "En esta parte se presentará el marco teórico relacionado con las empresas unipe…"
checkbox input "true"
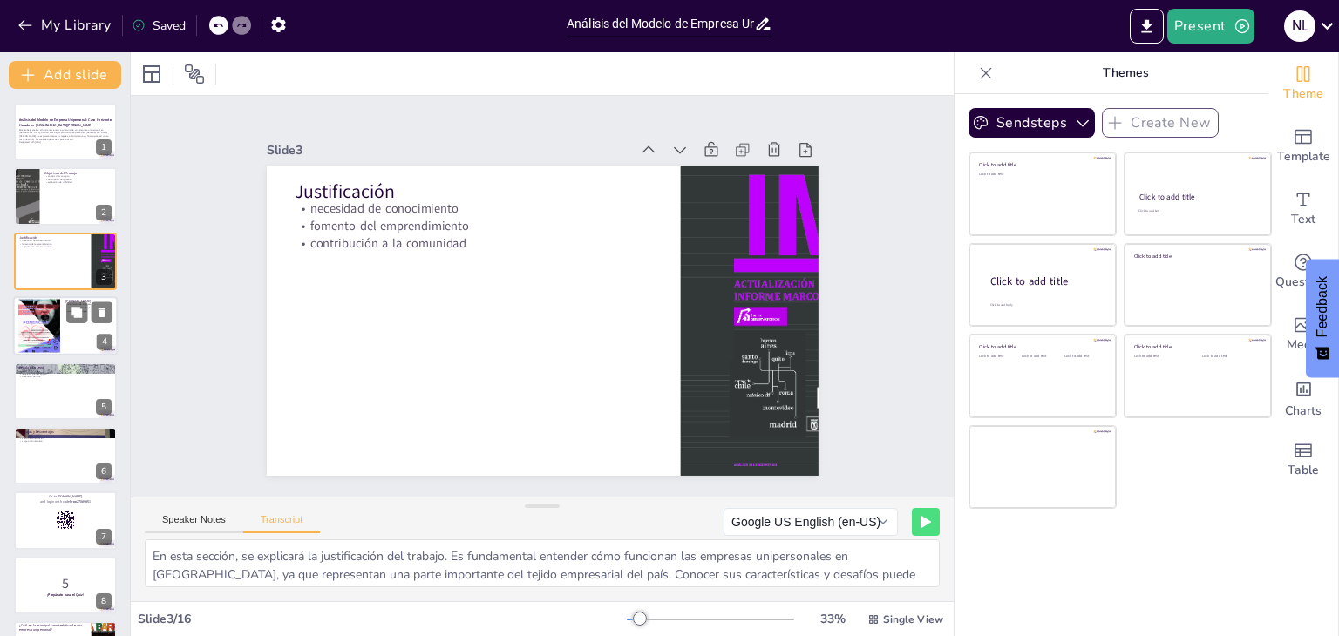
checkbox input "true"
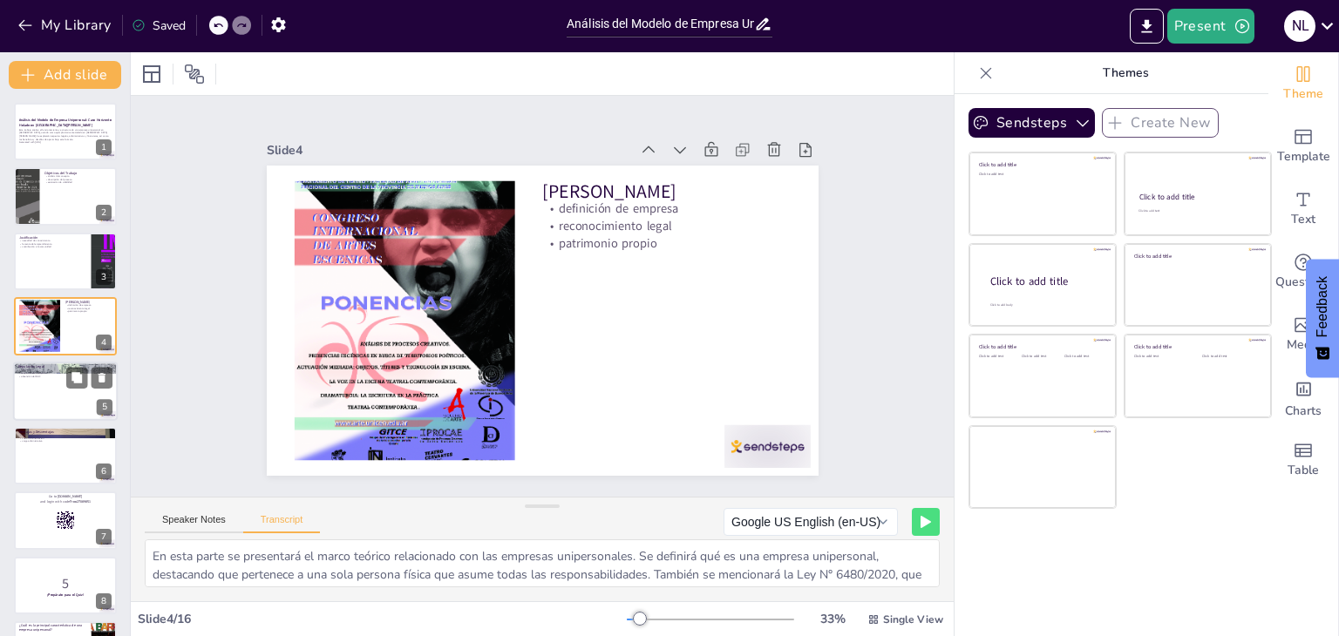
checkbox input "true"
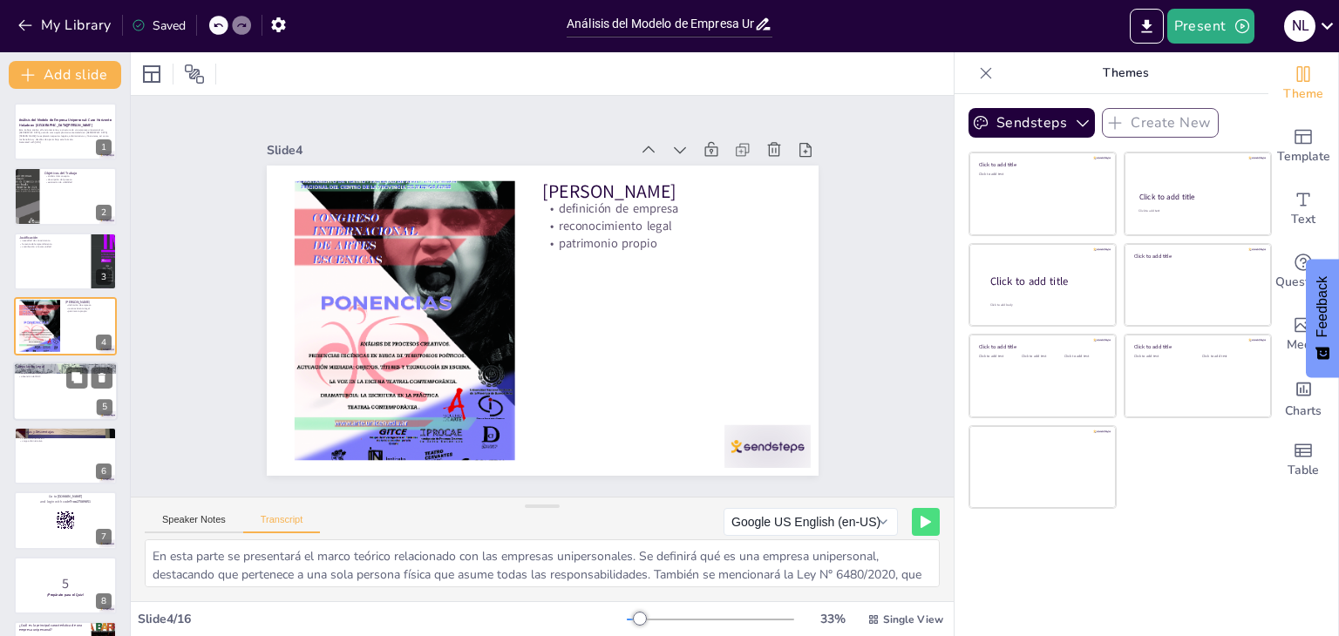
checkbox input "true"
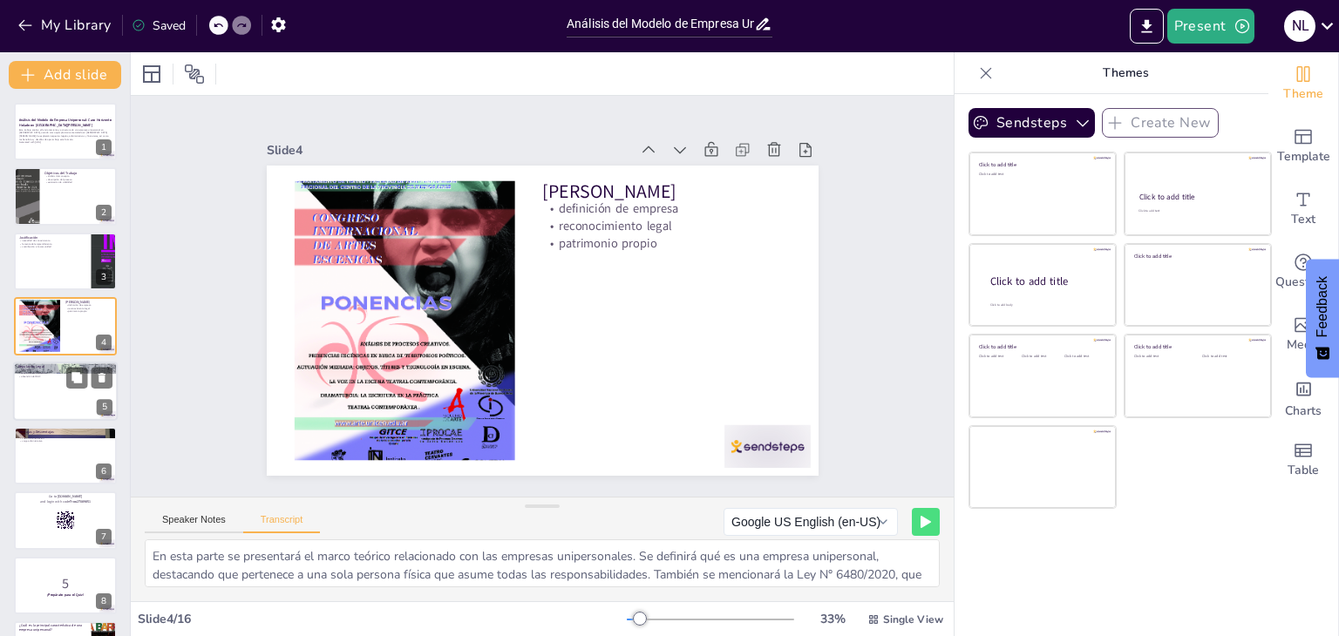
checkbox input "true"
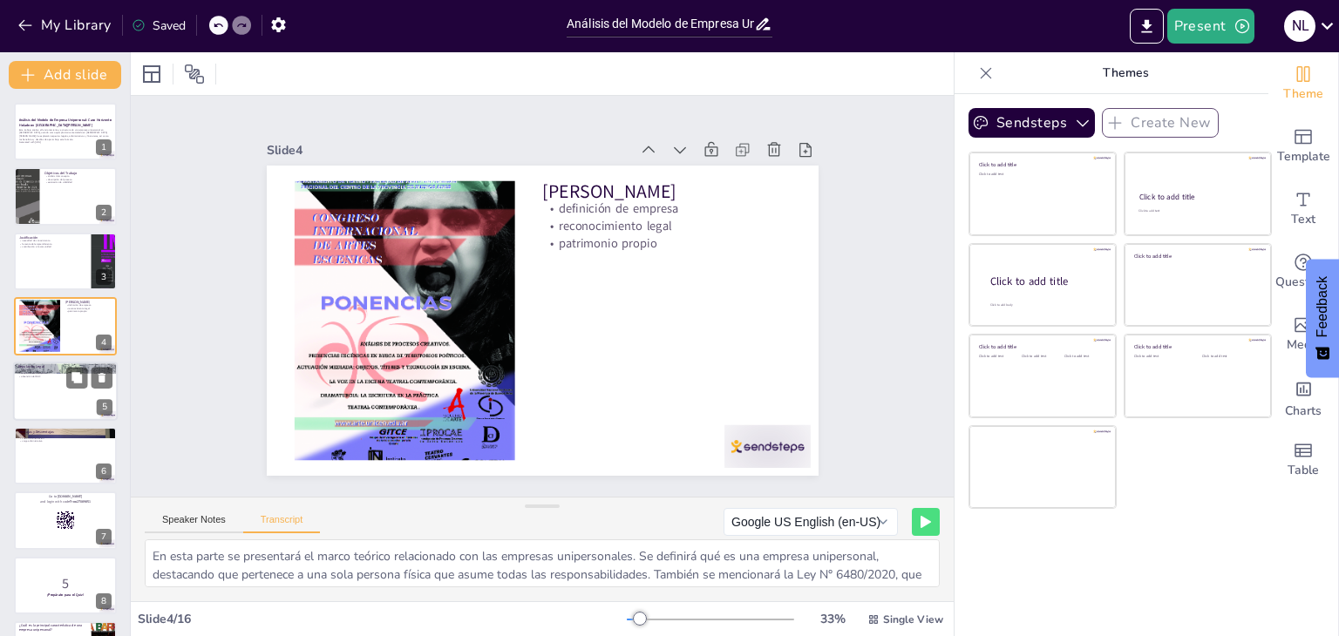
click at [30, 391] on div at bounding box center [65, 391] width 105 height 59
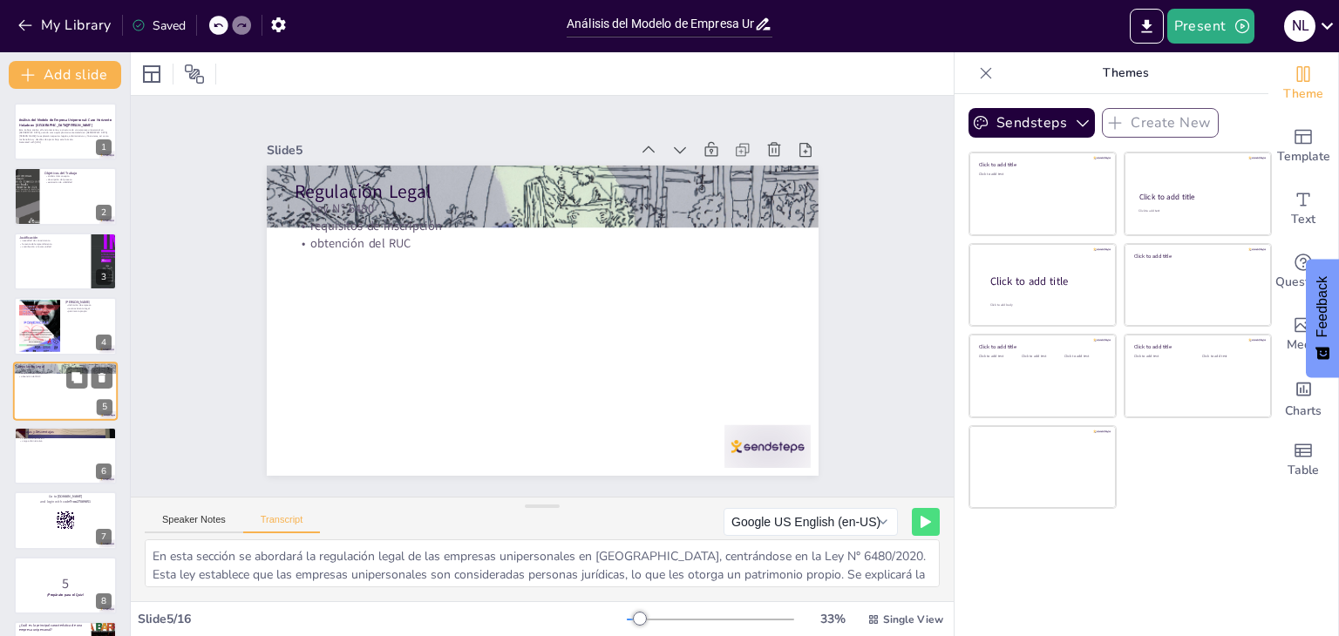
scroll to position [28, 0]
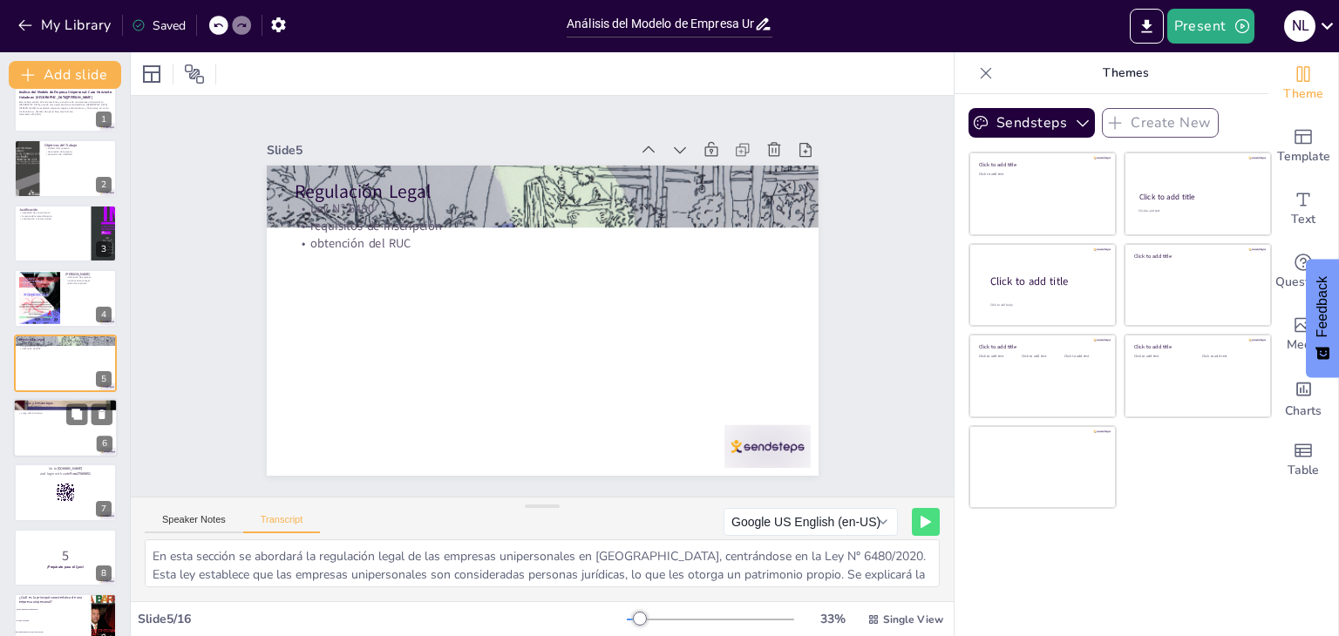
click at [51, 439] on div at bounding box center [65, 427] width 105 height 59
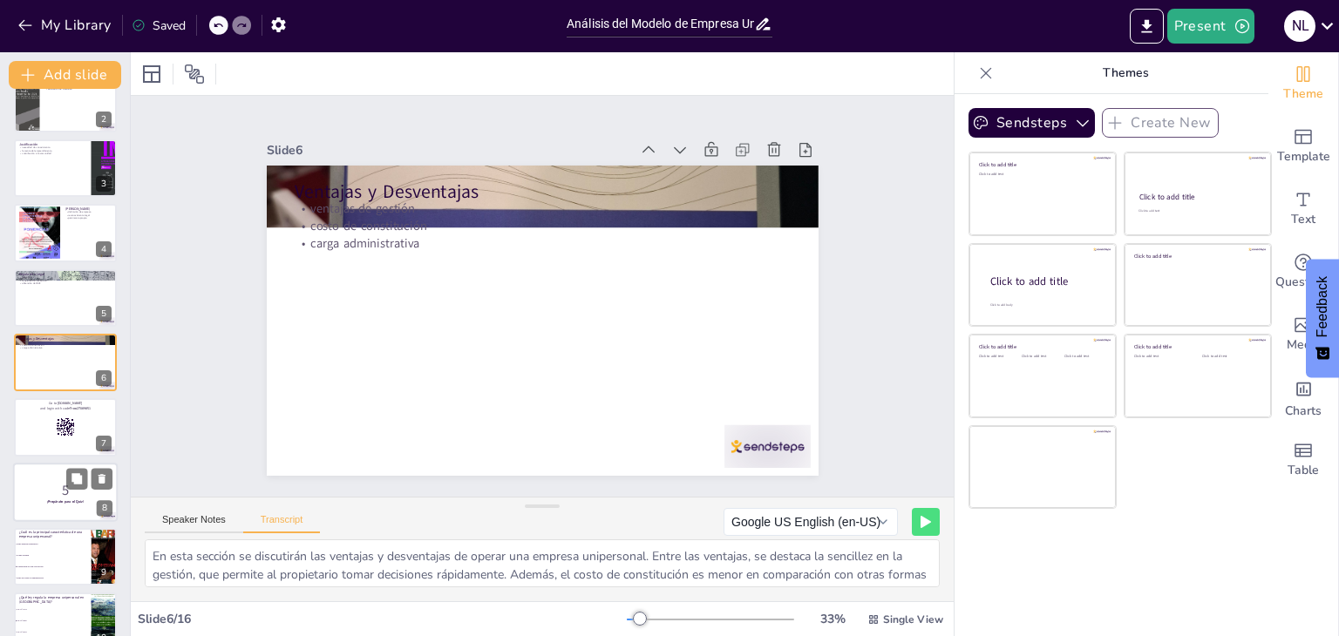
click at [55, 483] on p "5" at bounding box center [65, 489] width 94 height 19
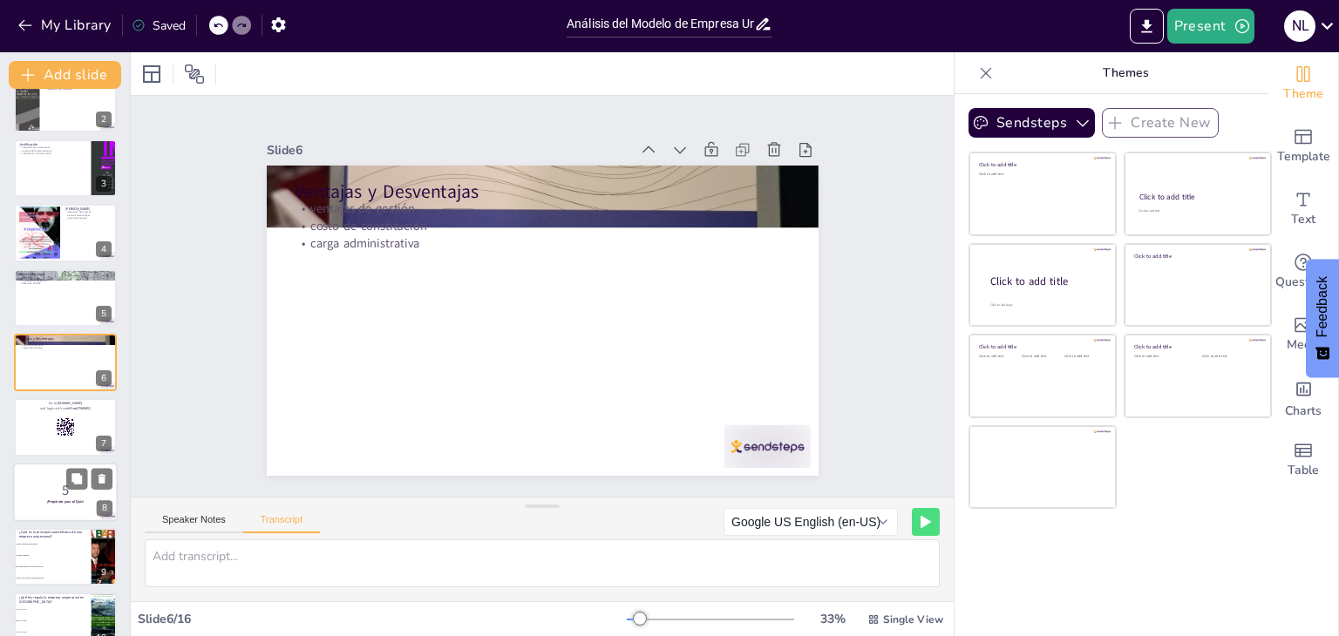
scroll to position [223, 0]
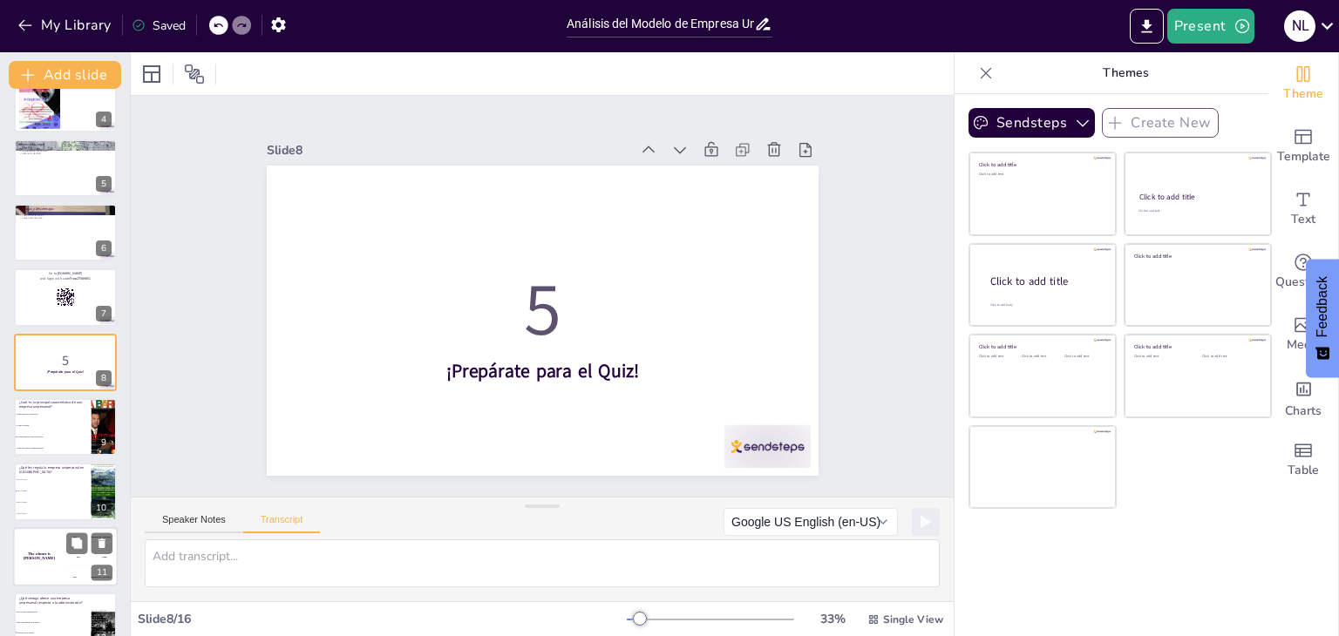
click at [58, 546] on div "The winner is Niels 🏆" at bounding box center [39, 556] width 52 height 59
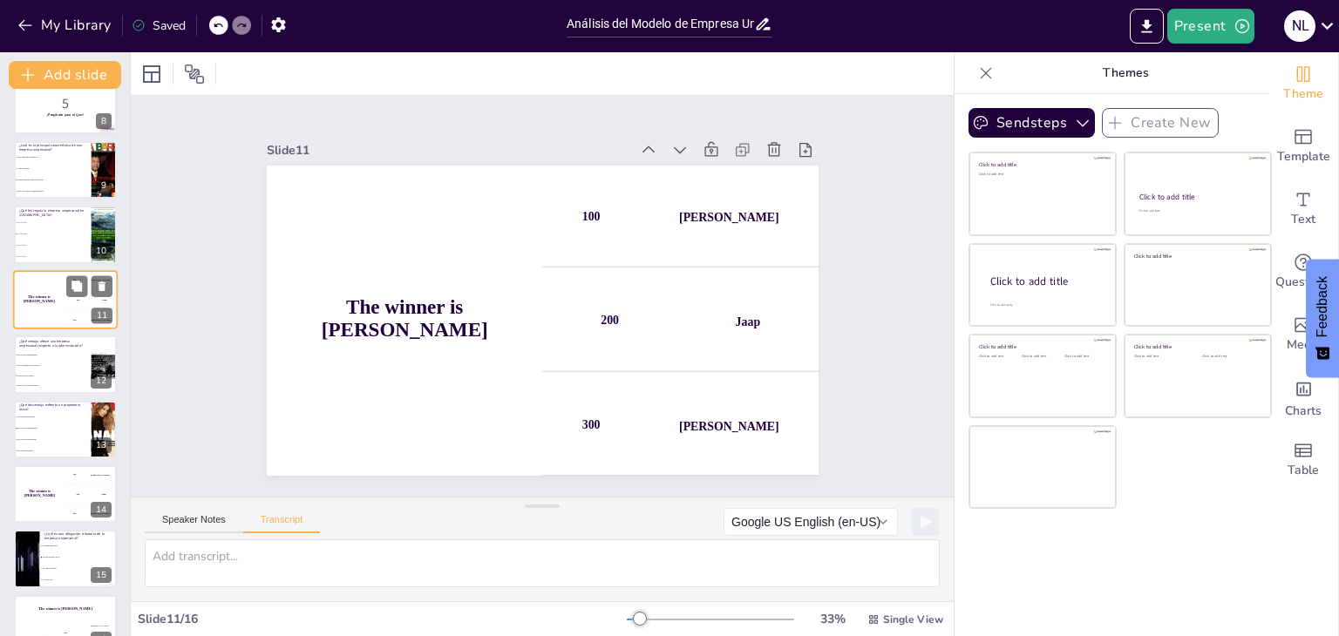
click at [58, 546] on span "No pagar impuestos" at bounding box center [79, 547] width 73 height 2
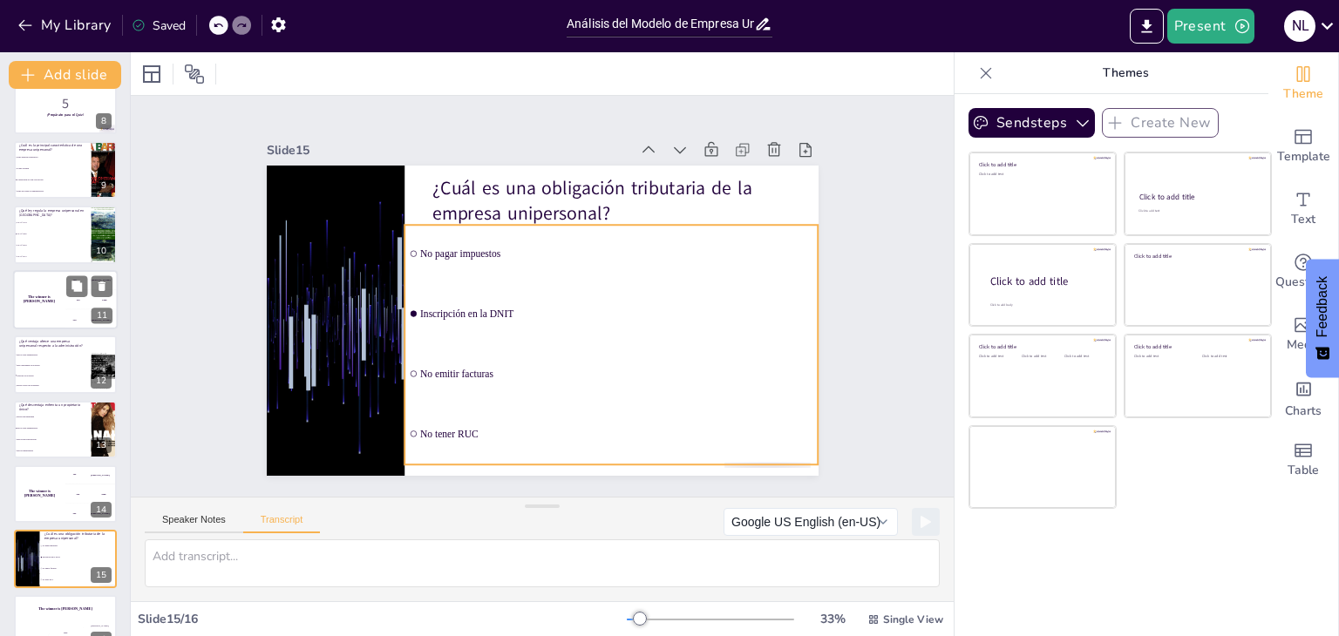
scroll to position [511, 0]
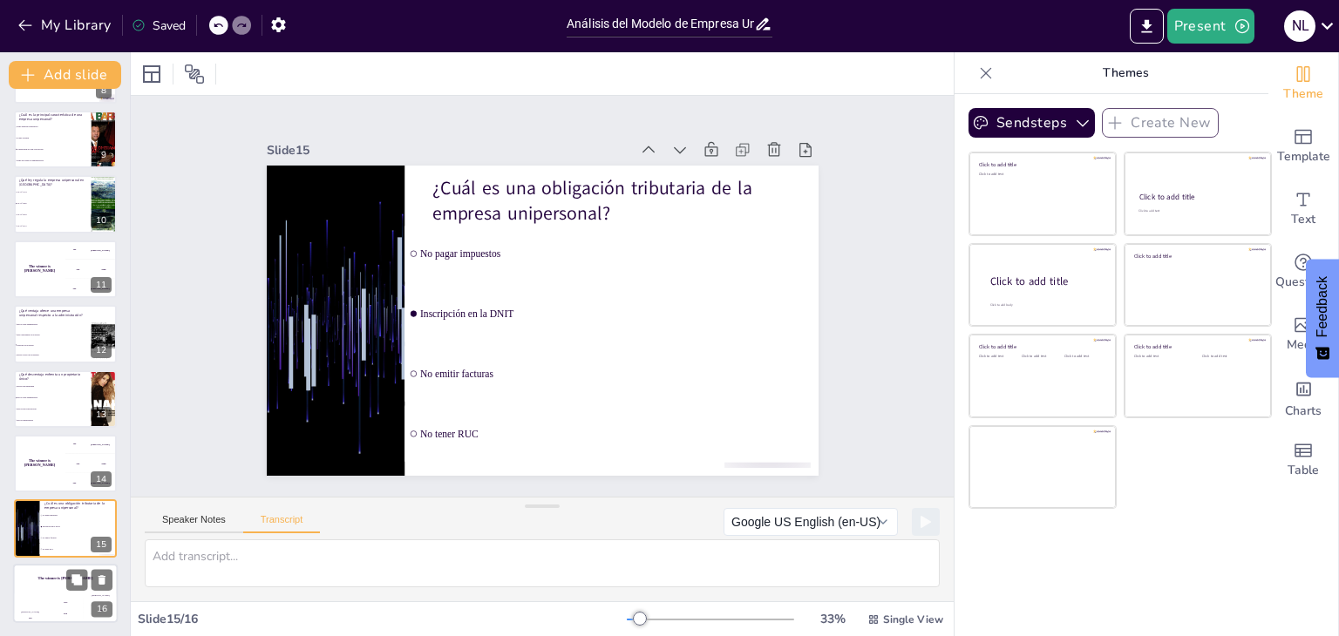
click at [42, 586] on div "The winner is Niels 🏆" at bounding box center [65, 579] width 105 height 30
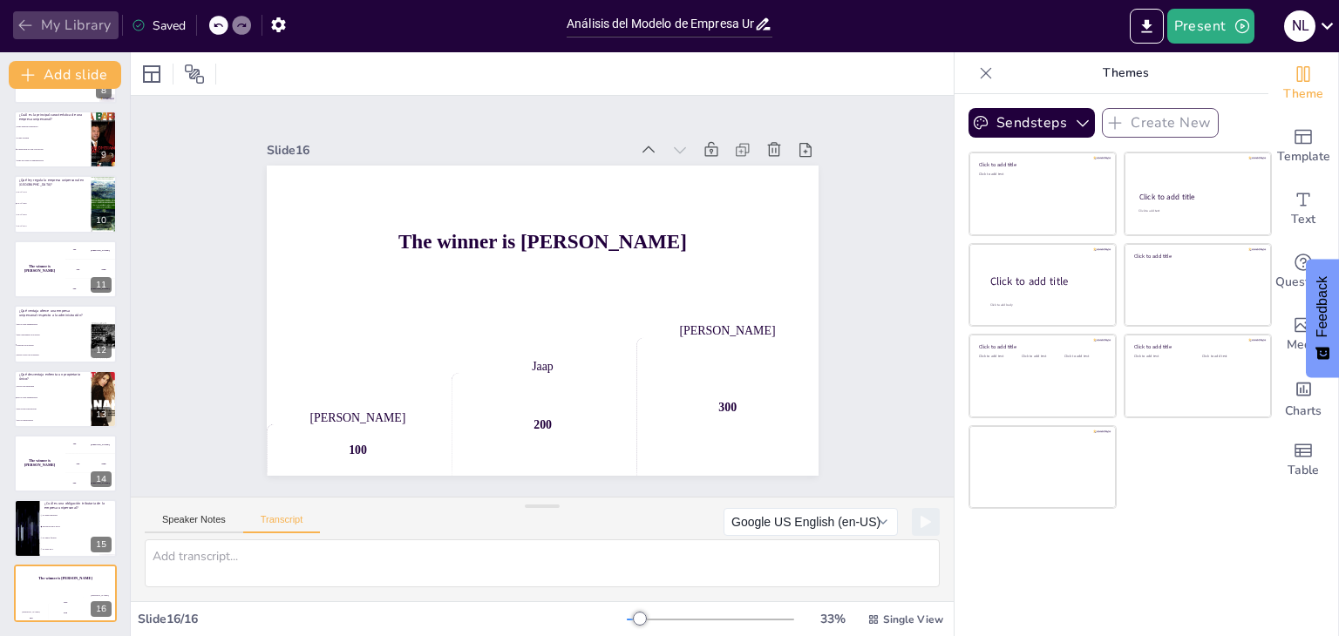
click at [33, 14] on button "My Library" at bounding box center [65, 25] width 105 height 28
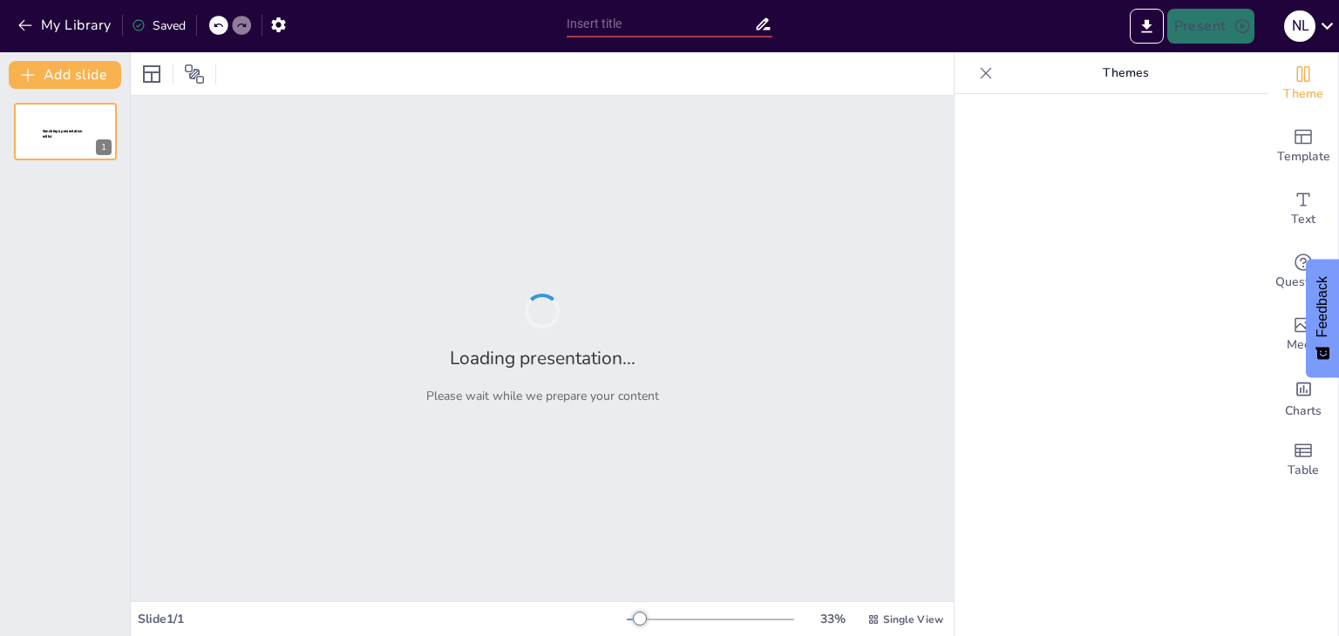
type input "New Sendsteps"
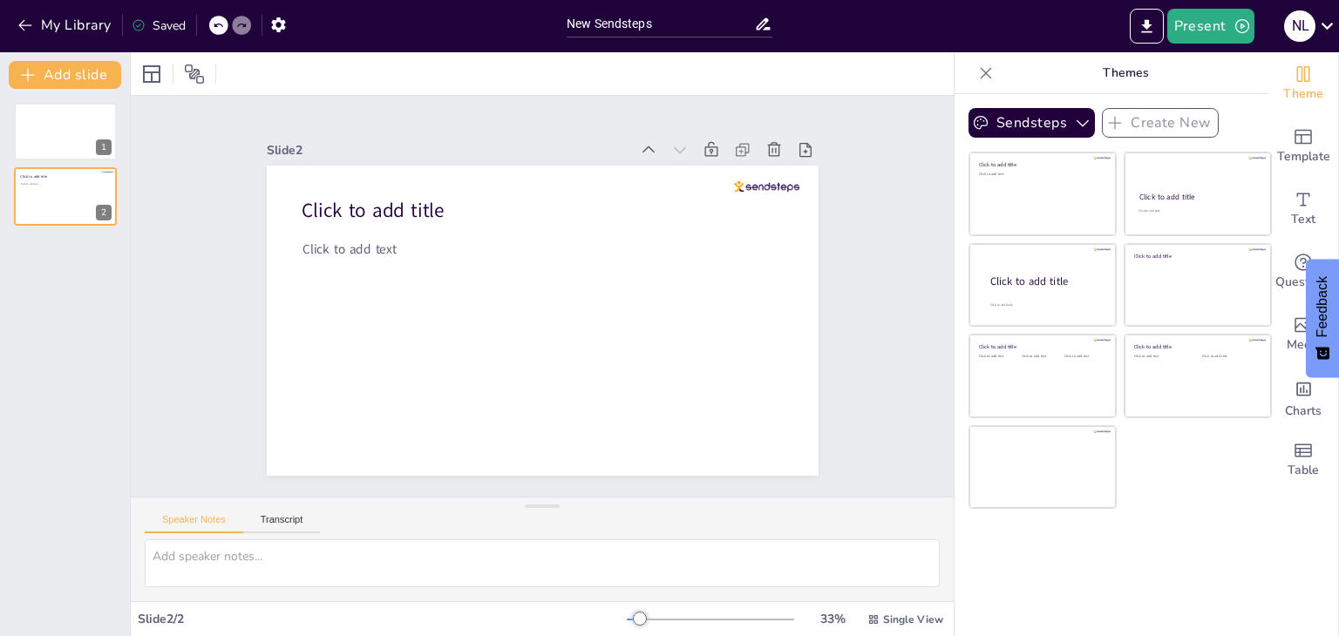
click at [724, 536] on icon at bounding box center [716, 542] width 16 height 13
